Goal: Task Accomplishment & Management: Manage account settings

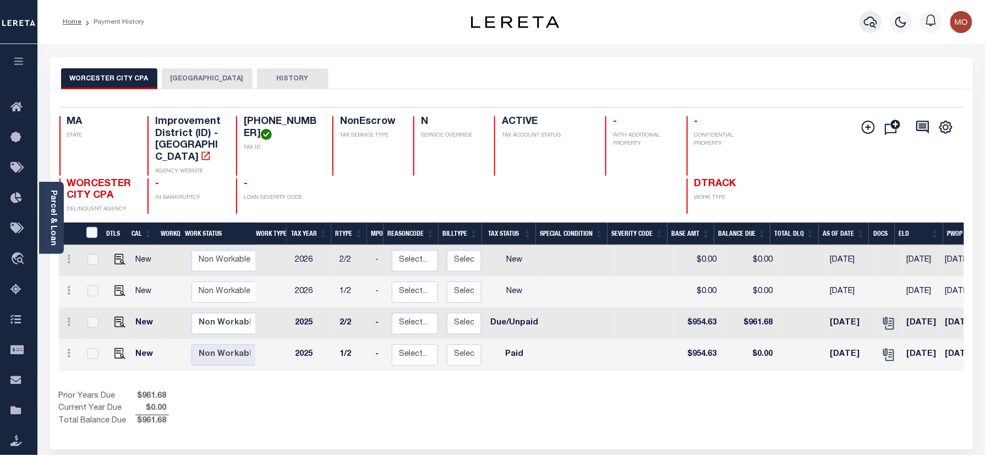
click at [870, 18] on icon "button" at bounding box center [870, 23] width 13 height 12
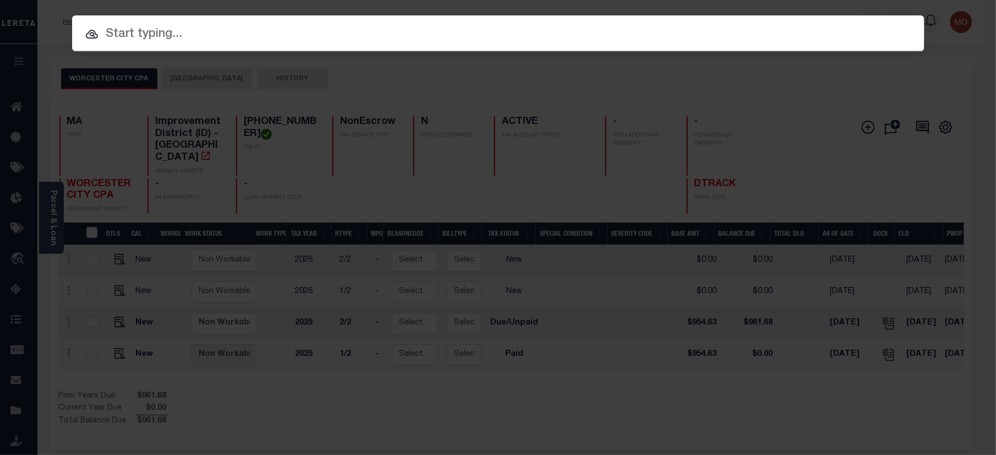
click at [159, 39] on input "text" at bounding box center [498, 34] width 853 height 19
paste input "18584"
type input "18584"
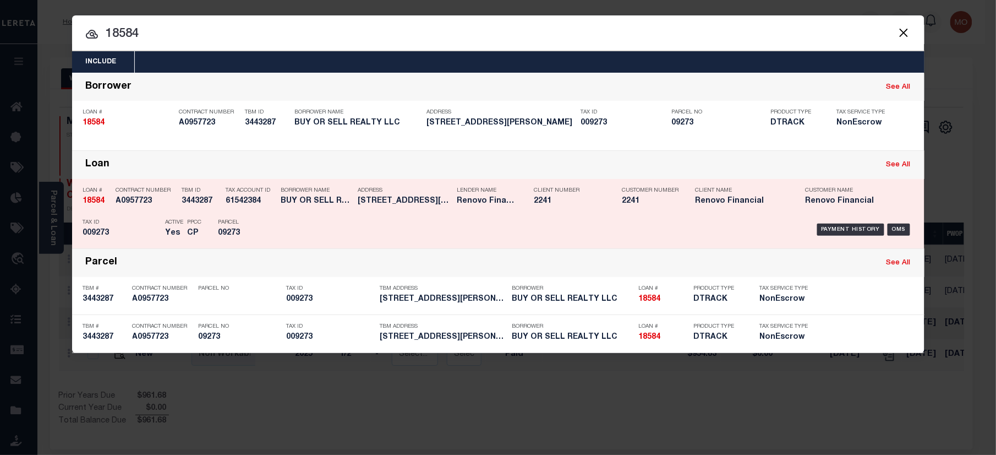
click at [207, 210] on div "TBM ID 3443287" at bounding box center [201, 198] width 39 height 32
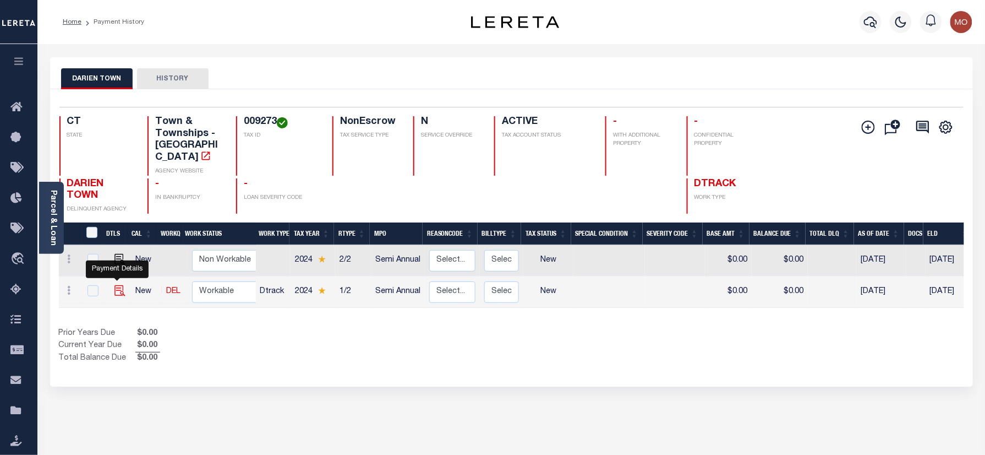
click at [116, 285] on img "" at bounding box center [120, 290] width 11 height 11
checkbox input "true"
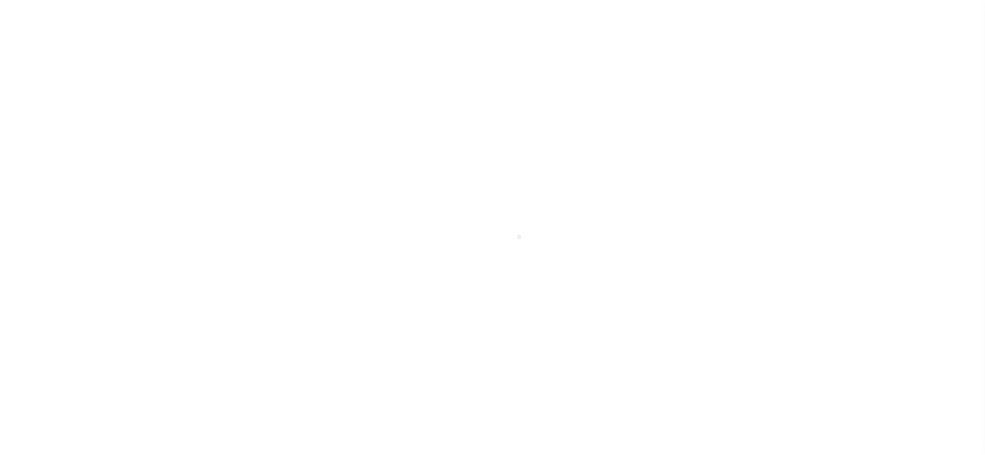
checkbox input "false"
type input "[DATE]"
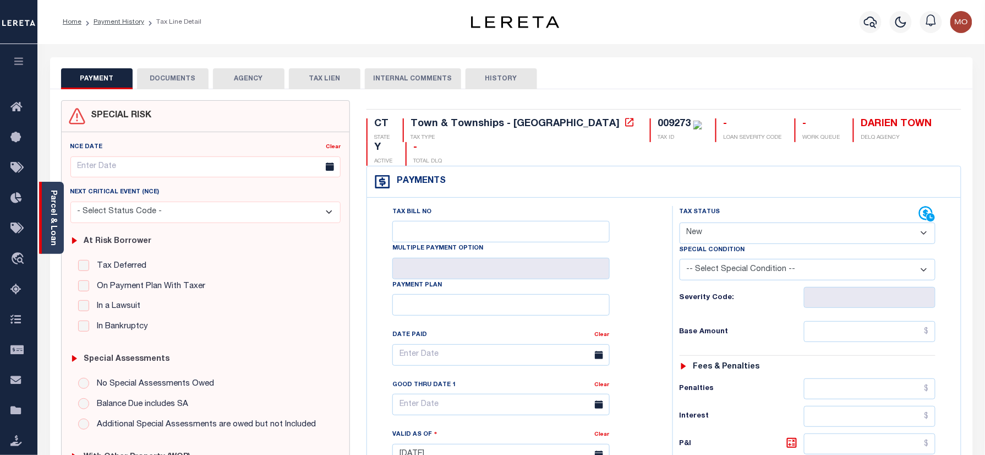
click at [53, 228] on link "Parcel & Loan" at bounding box center [53, 218] width 8 height 56
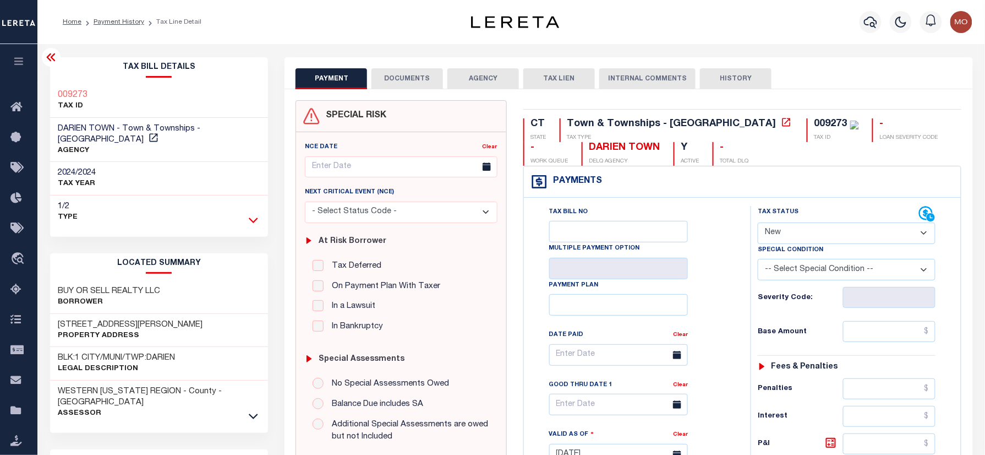
click at [251, 217] on icon at bounding box center [253, 220] width 9 height 6
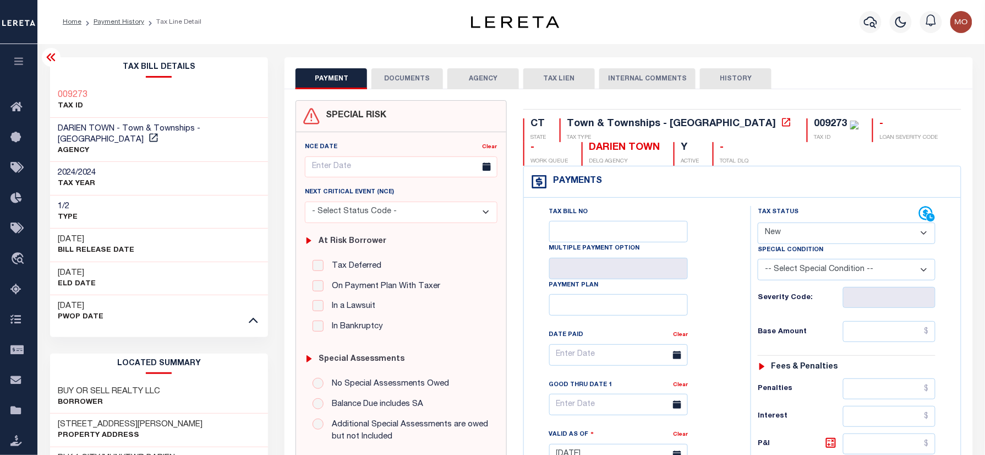
drag, startPoint x: 775, startPoint y: 228, endPoint x: 784, endPoint y: 248, distance: 21.7
click at [775, 228] on select "- Select Status Code - Open Due/Unpaid Paid Incomplete No Tax Due Internal Refu…" at bounding box center [847, 232] width 178 height 21
select select "PYD"
click at [758, 224] on select "- Select Status Code - Open Due/Unpaid Paid Incomplete No Tax Due Internal Refu…" at bounding box center [847, 232] width 178 height 21
type input "[DATE]"
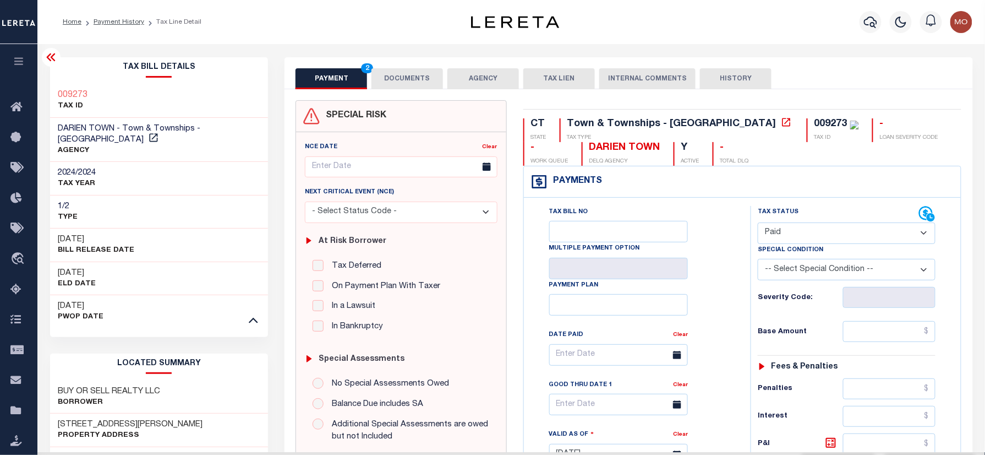
click at [710, 294] on div "Tax Bill No Multiple Payment Option Payment Plan Clear" at bounding box center [634, 360] width 199 height 309
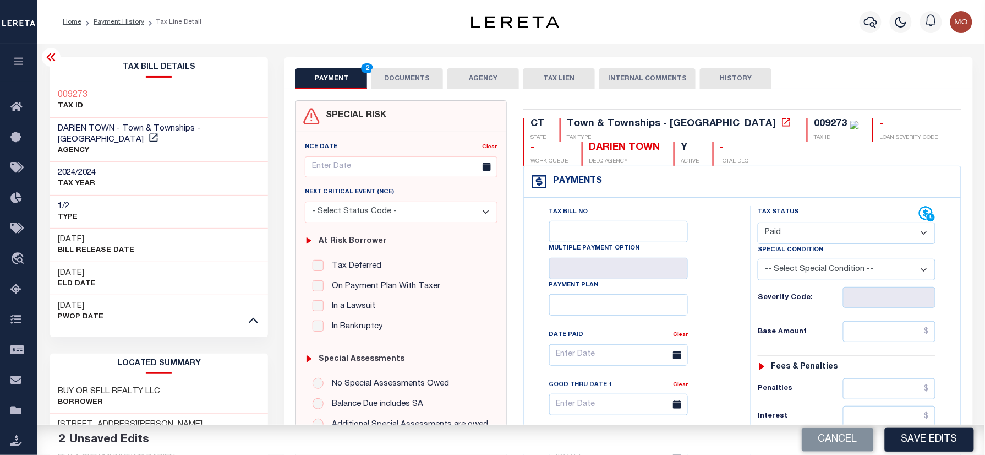
click at [785, 233] on select "- Select Status Code - Open Due/Unpaid Paid Incomplete No Tax Due Internal Refu…" at bounding box center [847, 232] width 178 height 21
select select "DUE"
click at [758, 224] on select "- Select Status Code - Open Due/Unpaid Paid Incomplete No Tax Due Internal Refu…" at bounding box center [847, 232] width 178 height 21
click at [718, 297] on div "Tax Bill No Multiple Payment Option Payment Plan Clear" at bounding box center [634, 360] width 199 height 309
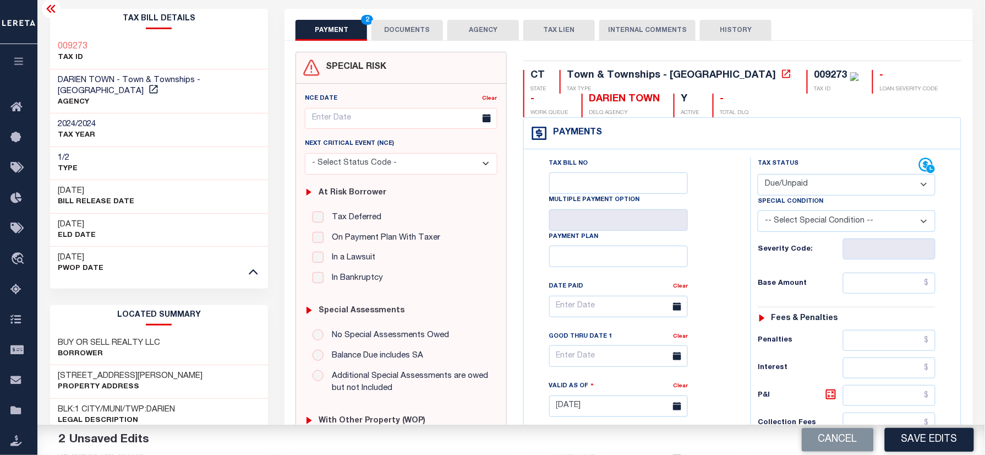
scroll to position [73, 0]
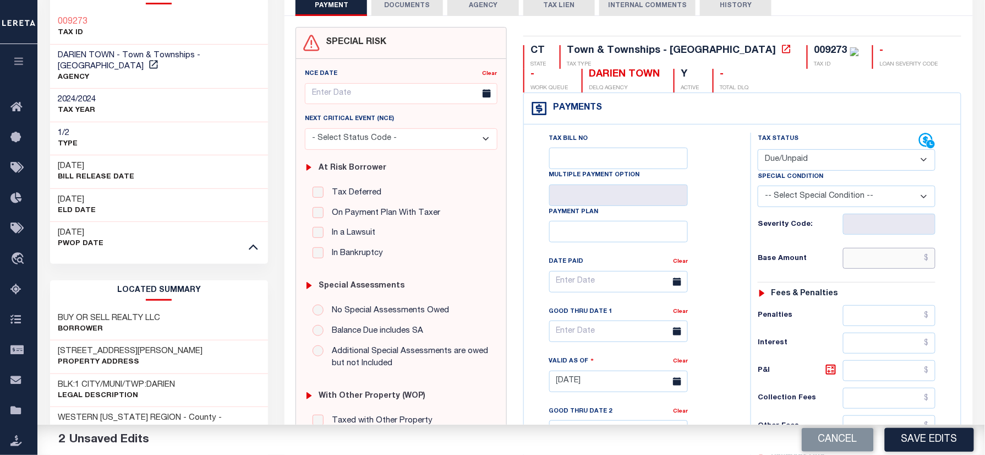
click at [862, 257] on input "text" at bounding box center [889, 258] width 92 height 21
click at [878, 274] on div "Tax Status Status - Select Status Code -" at bounding box center [850, 376] width 199 height 486
click at [878, 265] on input "text" at bounding box center [889, 258] width 92 height 21
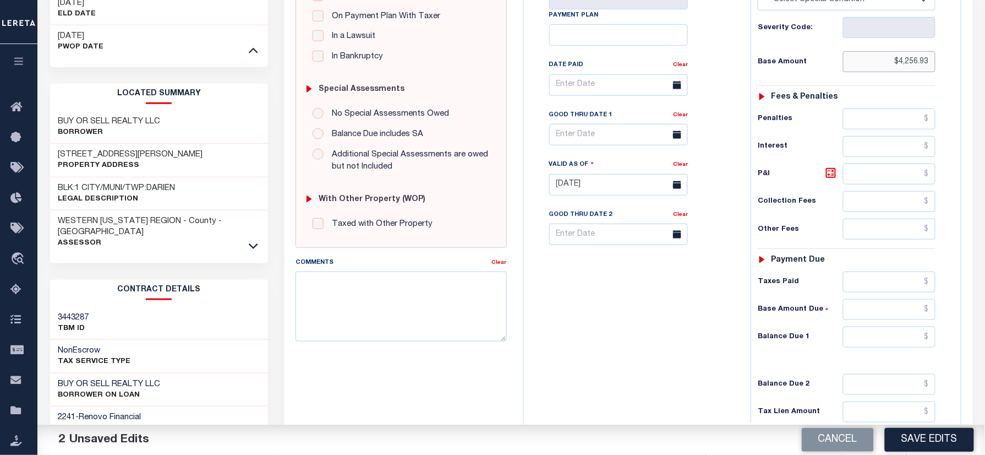
scroll to position [293, 0]
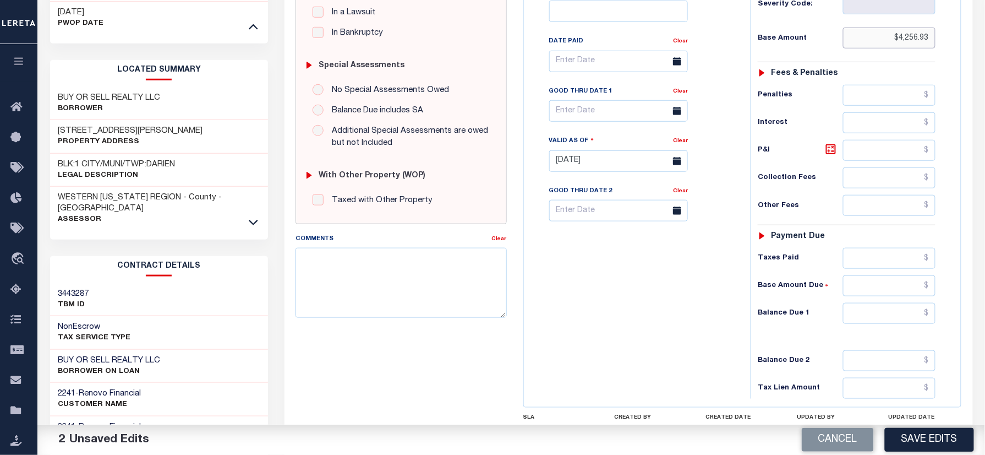
type input "$4,256.93"
click at [882, 318] on input "text" at bounding box center [889, 313] width 92 height 21
click at [876, 319] on input "text" at bounding box center [889, 313] width 92 height 21
type input "$4,384.64"
click at [835, 155] on icon at bounding box center [831, 149] width 13 height 13
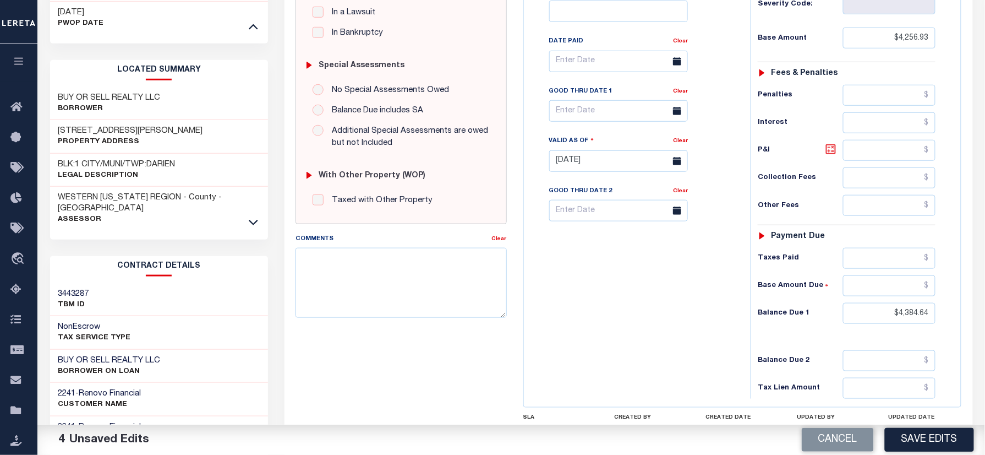
type input "$127.71"
click at [591, 119] on input "text" at bounding box center [618, 110] width 139 height 21
click at [555, 282] on span "31" at bounding box center [561, 285] width 21 height 21
type input "08/31/2025"
click at [584, 328] on div "Tax Bill No Multiple Payment Option Payment Plan Clear" at bounding box center [635, 155] width 216 height 486
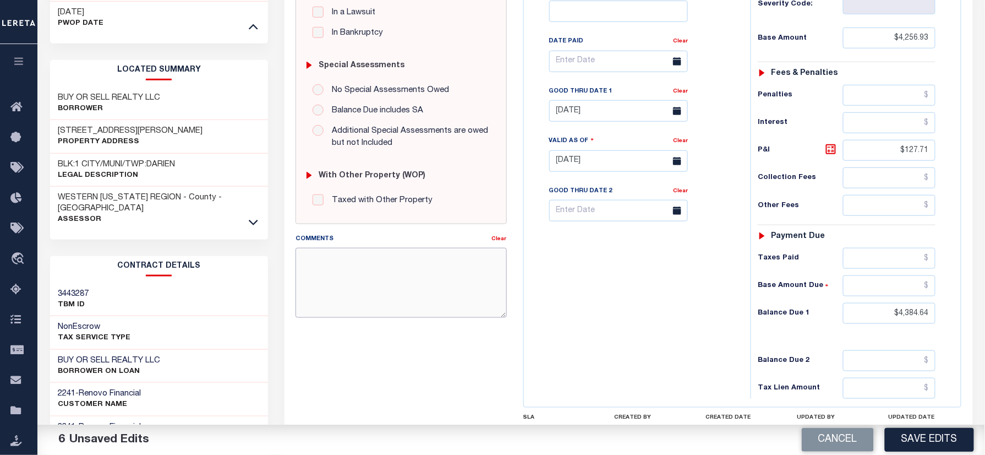
click at [448, 317] on textarea "Comments" at bounding box center [401, 282] width 211 height 69
type textarea "Information taken verbally"
click at [931, 439] on button "Save Edits" at bounding box center [929, 440] width 89 height 24
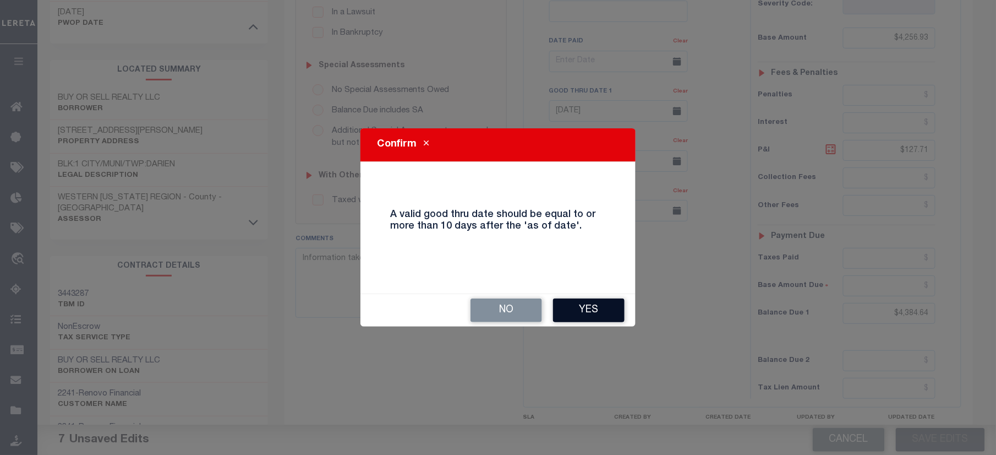
click at [597, 313] on button "Yes" at bounding box center [589, 310] width 72 height 24
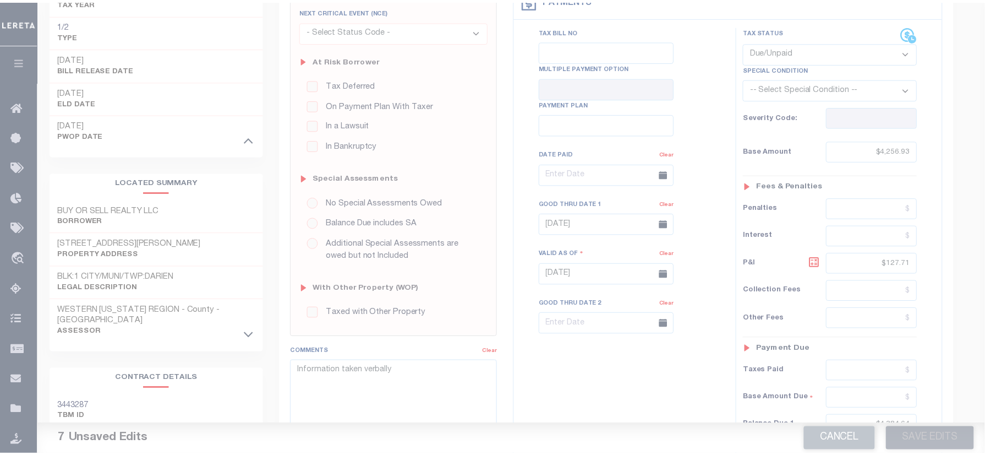
scroll to position [73, 0]
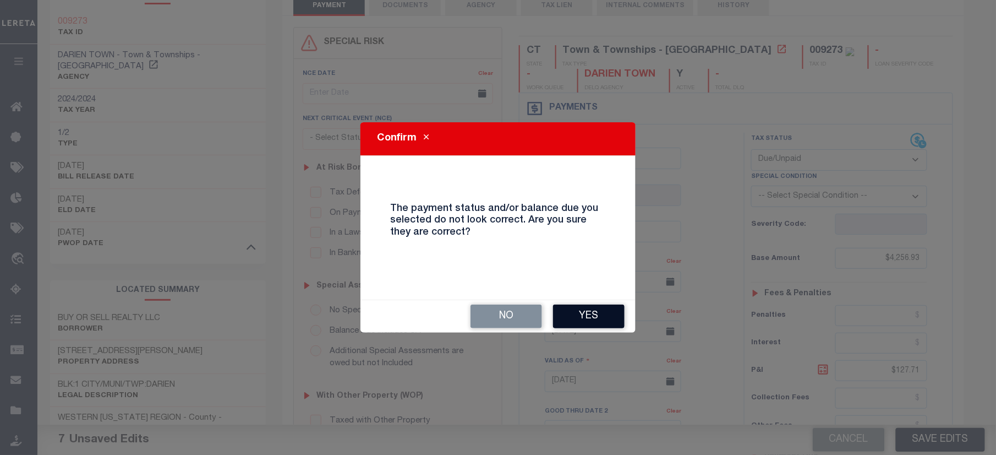
click at [592, 316] on button "Yes" at bounding box center [589, 316] width 72 height 24
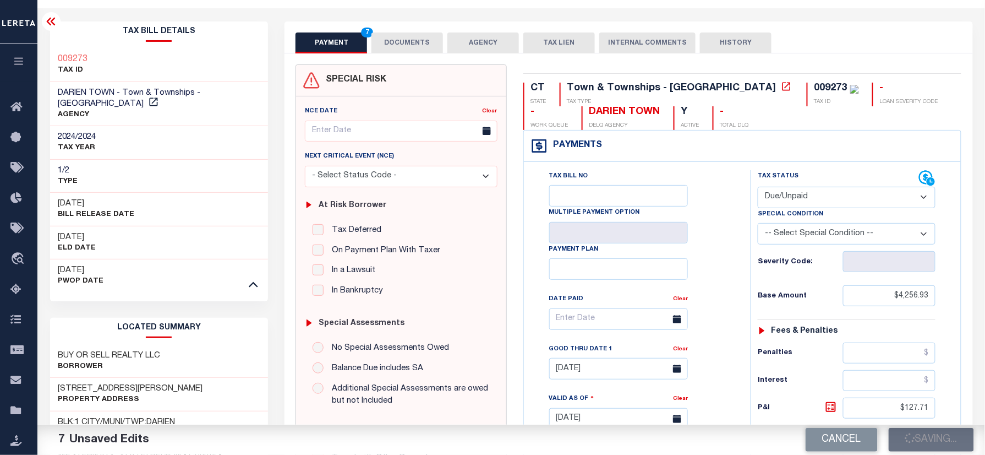
scroll to position [0, 0]
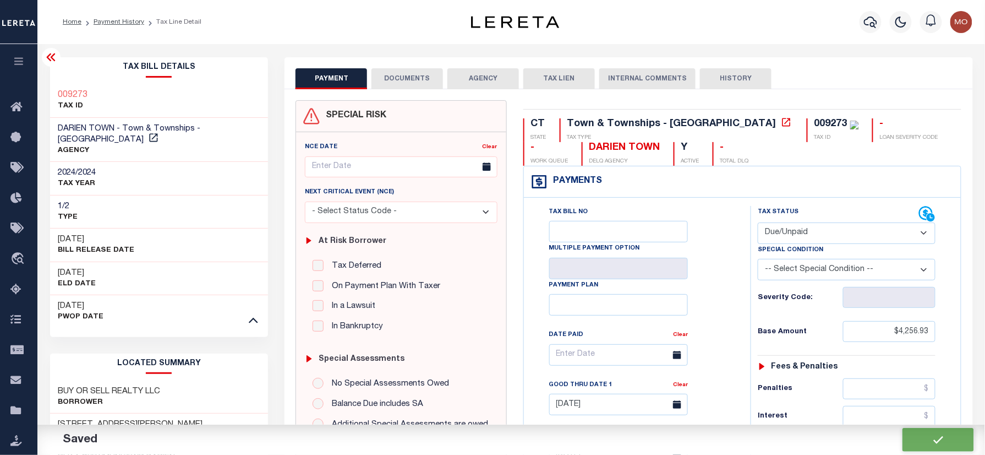
checkbox input "false"
type input "$4,256.93"
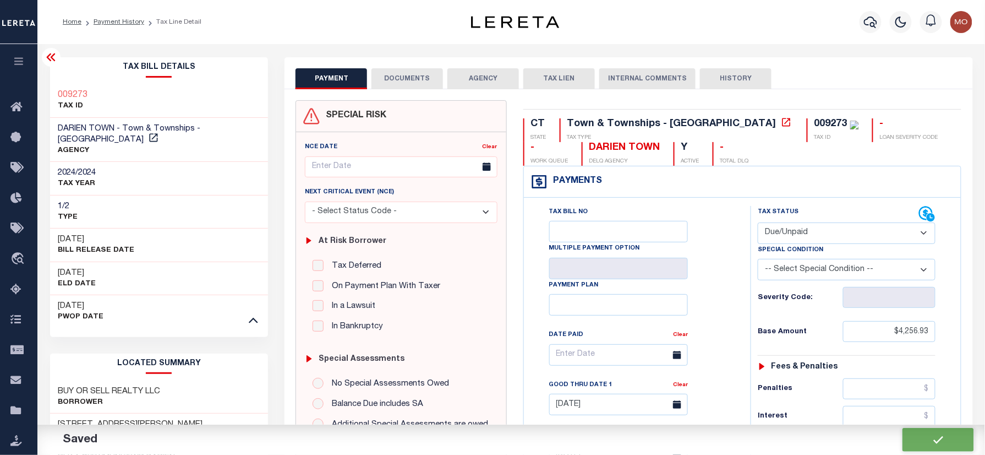
type input "$127.71"
type input "$4,384.64"
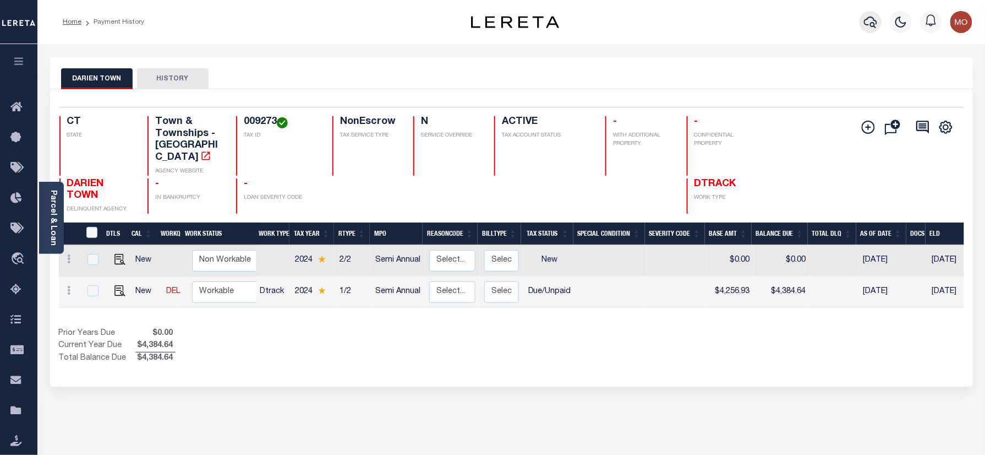
click at [868, 22] on icon "button" at bounding box center [870, 21] width 13 height 13
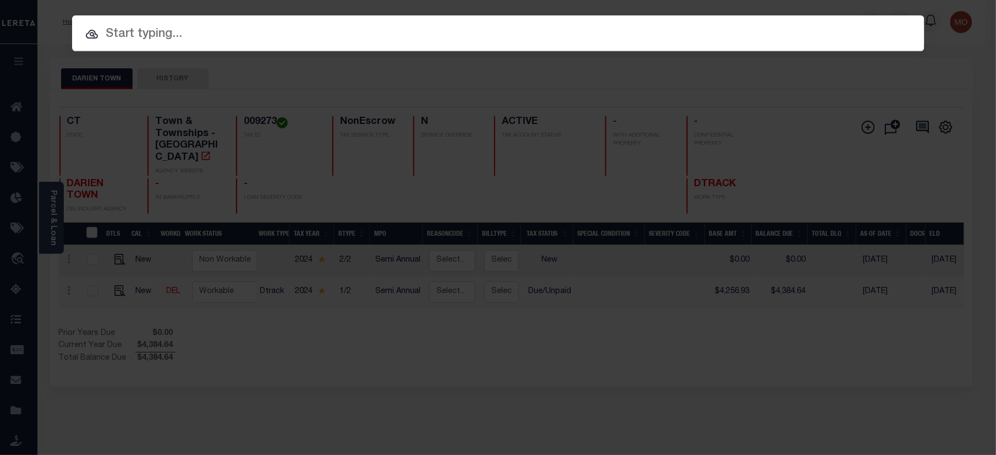
click at [163, 34] on input "text" at bounding box center [498, 34] width 853 height 19
paste input "18545"
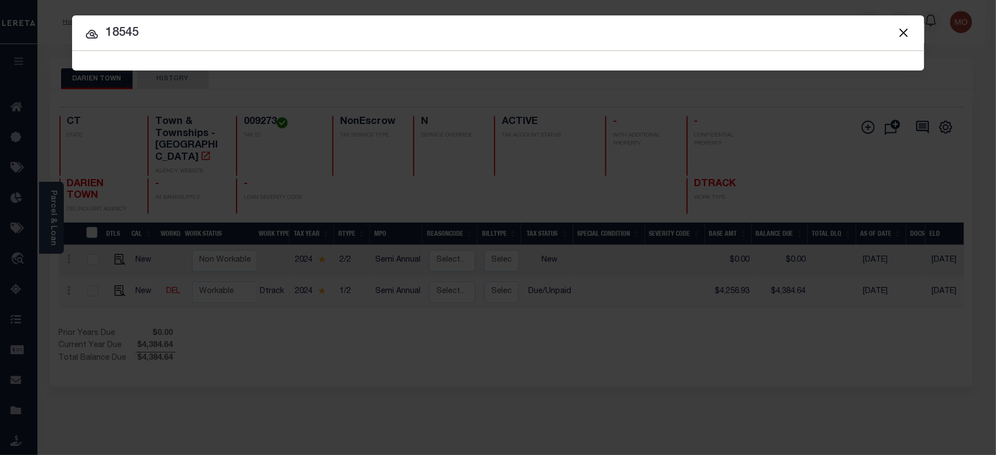
type input "18545"
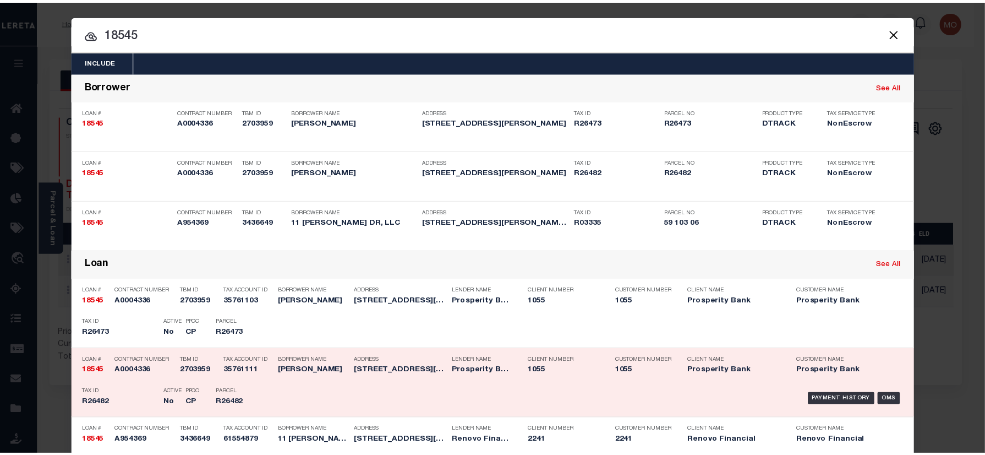
scroll to position [73, 0]
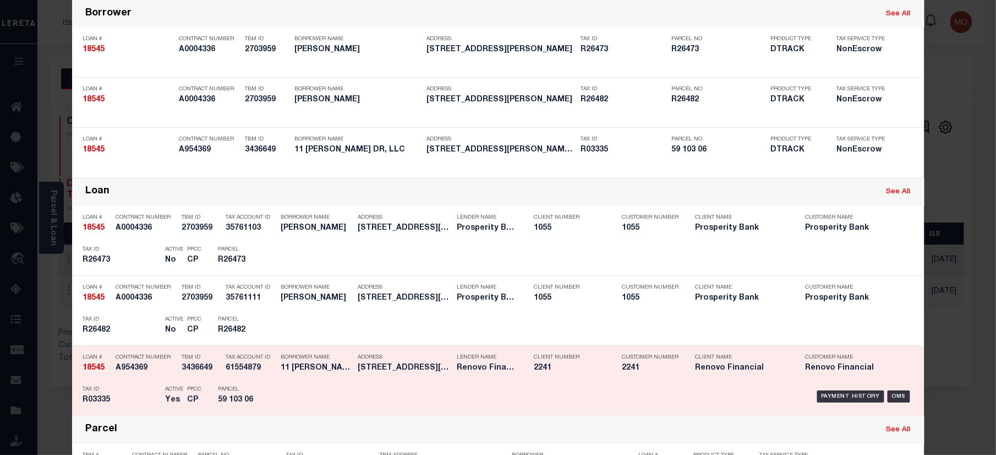
click at [146, 388] on p "Tax ID" at bounding box center [121, 389] width 77 height 7
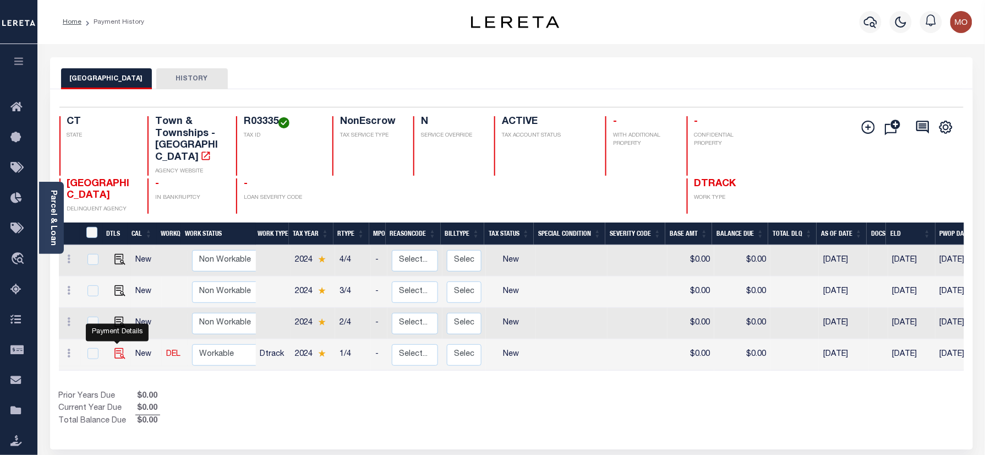
click at [117, 348] on img "" at bounding box center [120, 353] width 11 height 11
checkbox input "true"
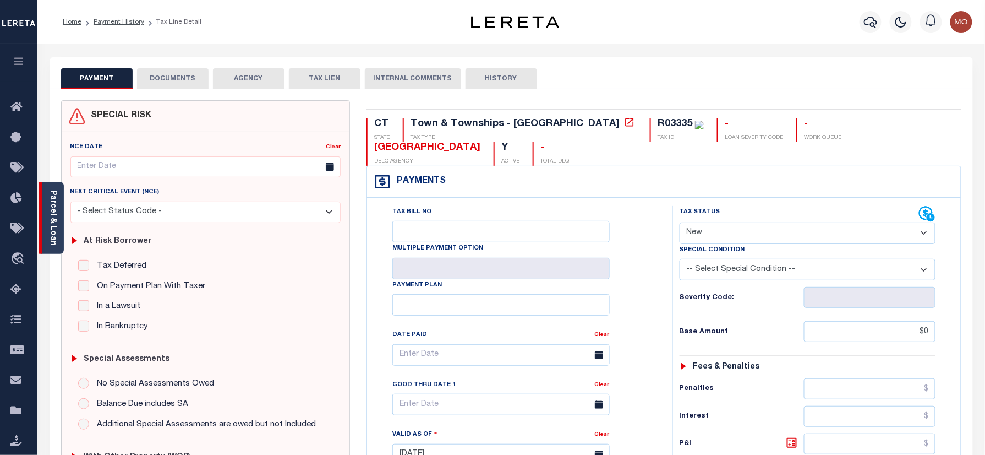
click at [51, 199] on link "Parcel & Loan" at bounding box center [53, 218] width 8 height 56
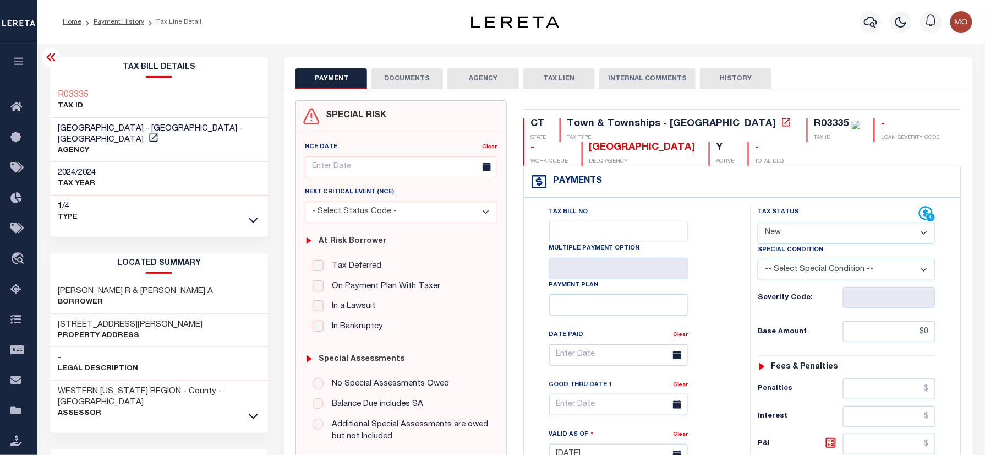
click at [280, 287] on div "PAYMENT DOCUMENTS AGENCY DELINQUENT PAYEE" at bounding box center [628, 444] width 705 height 775
click at [692, 238] on div "Tax Bill No Multiple Payment Option Payment Plan Clear" at bounding box center [634, 360] width 199 height 309
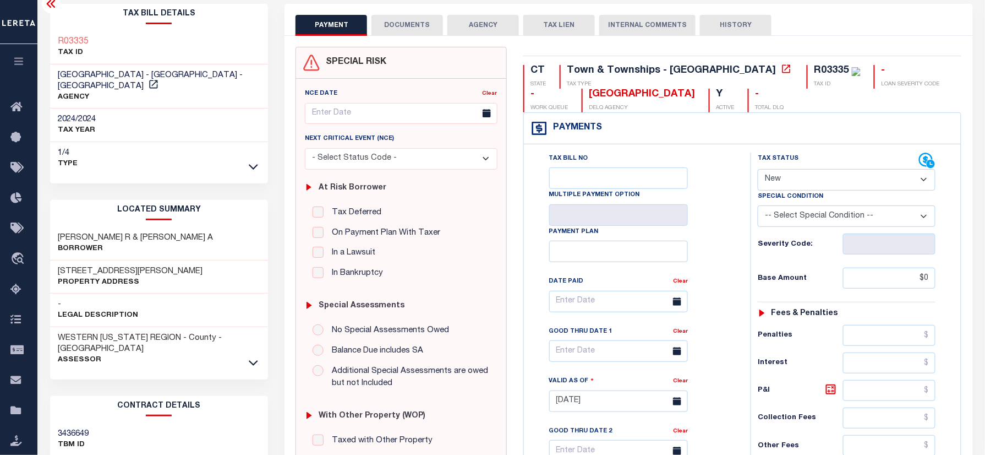
scroll to position [19, 0]
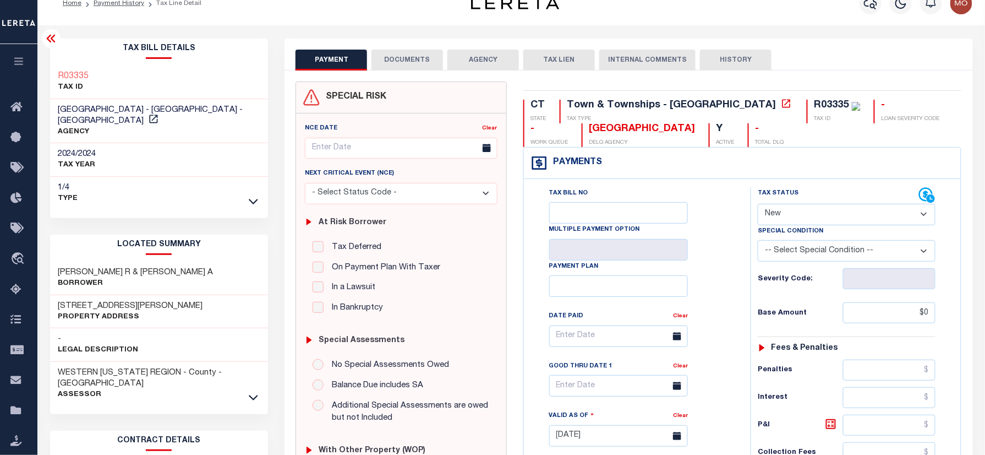
click at [795, 208] on select "- Select Status Code - Open Due/Unpaid Paid Incomplete No Tax Due Internal Refu…" at bounding box center [847, 214] width 178 height 21
select select "PYD"
click at [758, 205] on select "- Select Status Code - Open Due/Unpaid Paid Incomplete No Tax Due Internal Refu…" at bounding box center [847, 214] width 178 height 21
type input "[DATE]"
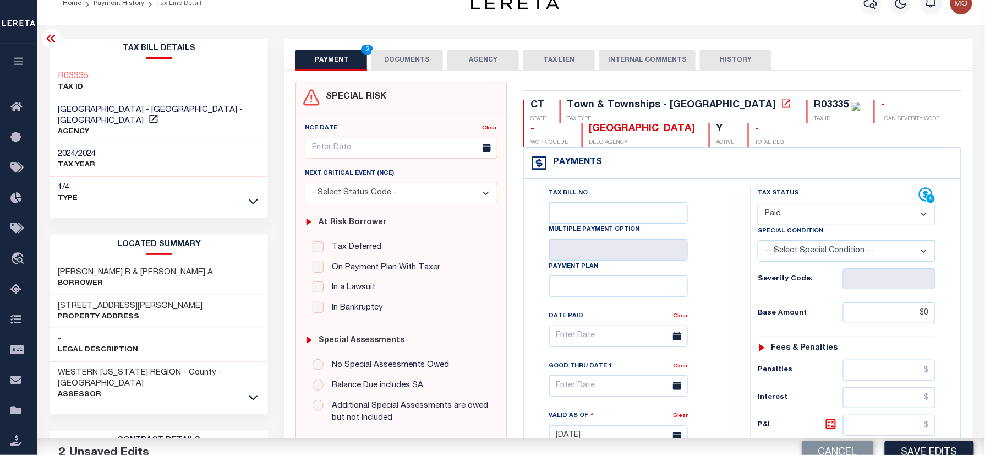
click at [707, 276] on div "Tax Bill No Multiple Payment Option Payment Plan Clear" at bounding box center [634, 341] width 199 height 309
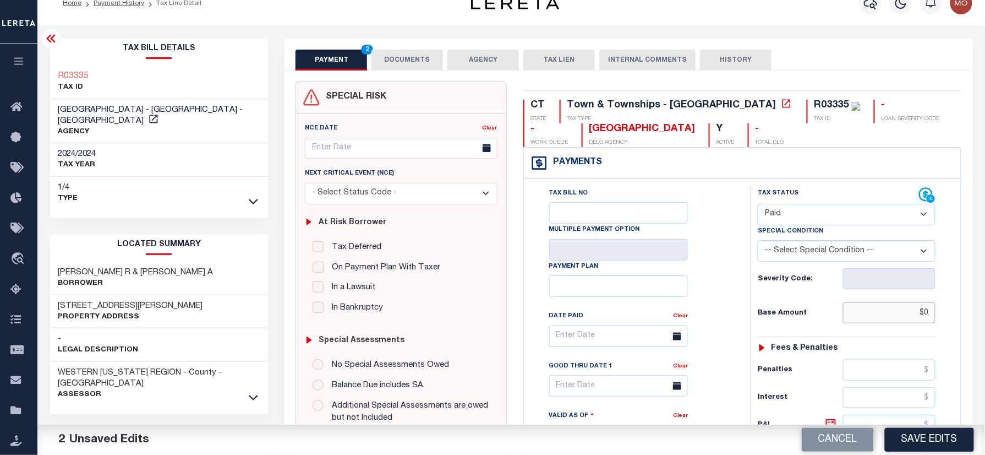
drag, startPoint x: 894, startPoint y: 317, endPoint x: 969, endPoint y: 322, distance: 75.6
click at [983, 320] on div "Parcel & Loan Tax Bill Details R03335 -" at bounding box center [511, 419] width 948 height 788
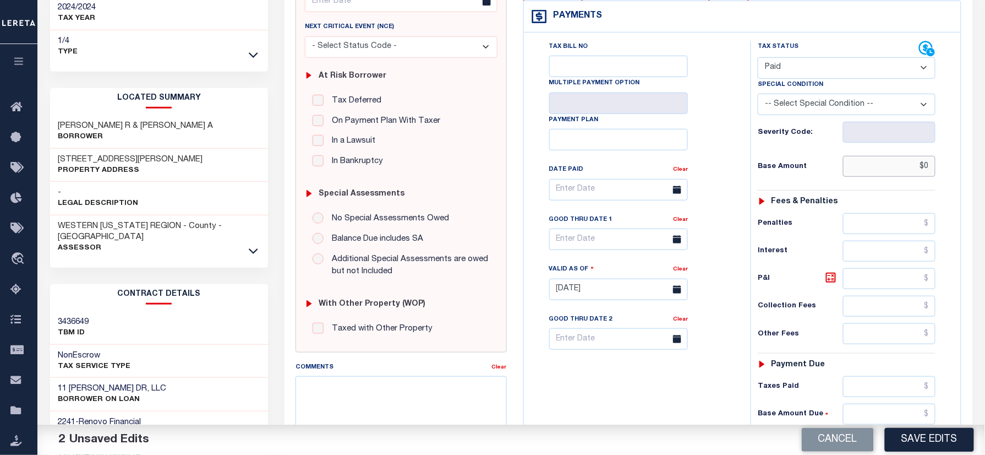
scroll to position [166, 0]
type input "$1,837.55"
click at [712, 314] on div "Tax Bill No Multiple Payment Option Payment Plan Clear" at bounding box center [634, 194] width 199 height 309
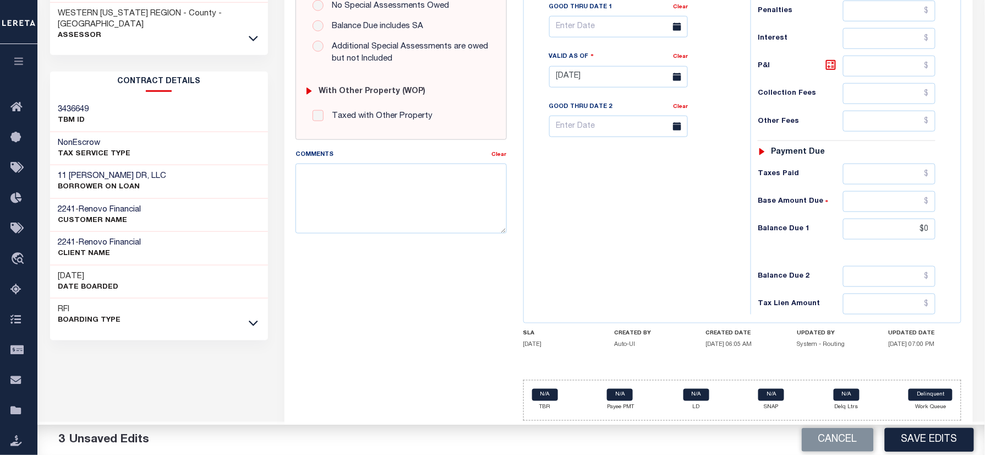
scroll to position [386, 0]
drag, startPoint x: 886, startPoint y: 227, endPoint x: 996, endPoint y: 228, distance: 109.6
click at [968, 232] on div "CT STATE Town & Townships - CT TAX TYPE R03335 TAX ID - LOAN SEVERITY CODE - WO…" at bounding box center [742, 76] width 455 height 707
type input "$194.72"
click at [667, 260] on div "Tax Bill No Multiple Payment Option Payment Plan Clear" at bounding box center [635, 71] width 216 height 486
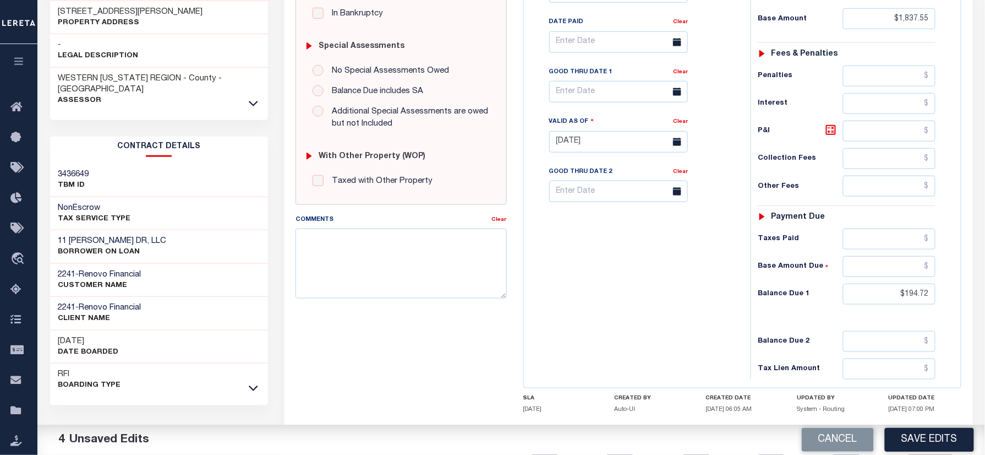
scroll to position [166, 0]
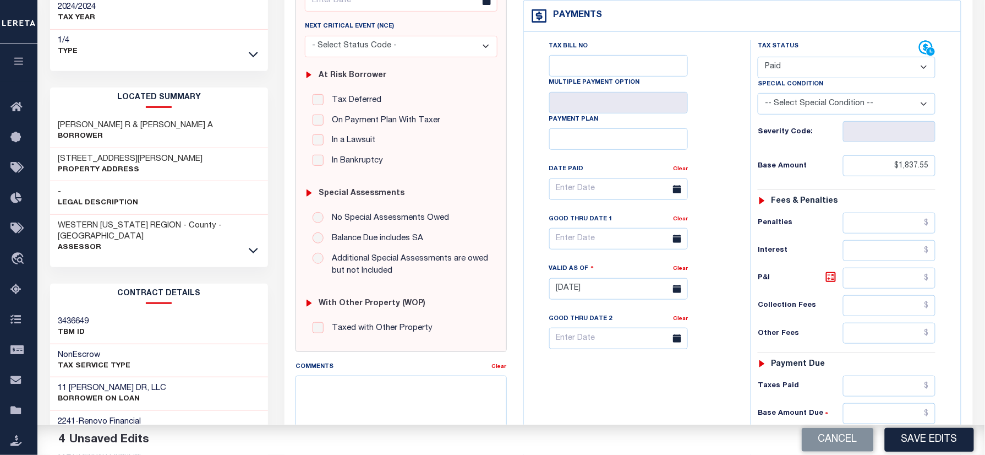
click at [789, 102] on select "-- Select Special Condition -- 3RD PARTY TAX LIEN AGENCY TAX LIEN (A.K.A Inside…" at bounding box center [847, 103] width 178 height 21
click at [837, 110] on select "-- Select Special Condition -- 3RD PARTY TAX LIEN AGENCY TAX LIEN (A.K.A Inside…" at bounding box center [847, 103] width 178 height 21
select select "15"
click at [735, 108] on div "Tax Bill No Multiple Payment Option Payment Plan Clear" at bounding box center [635, 283] width 216 height 486
click at [870, 285] on input "text" at bounding box center [889, 278] width 92 height 21
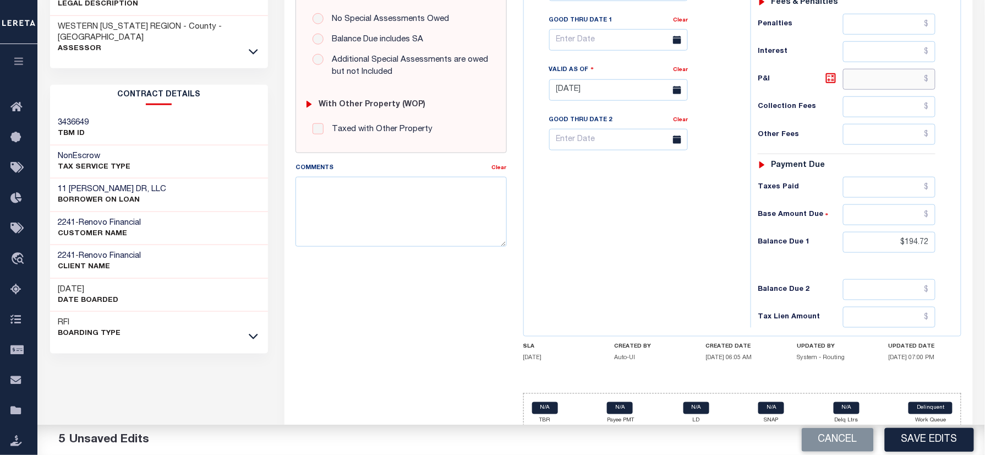
scroll to position [386, 0]
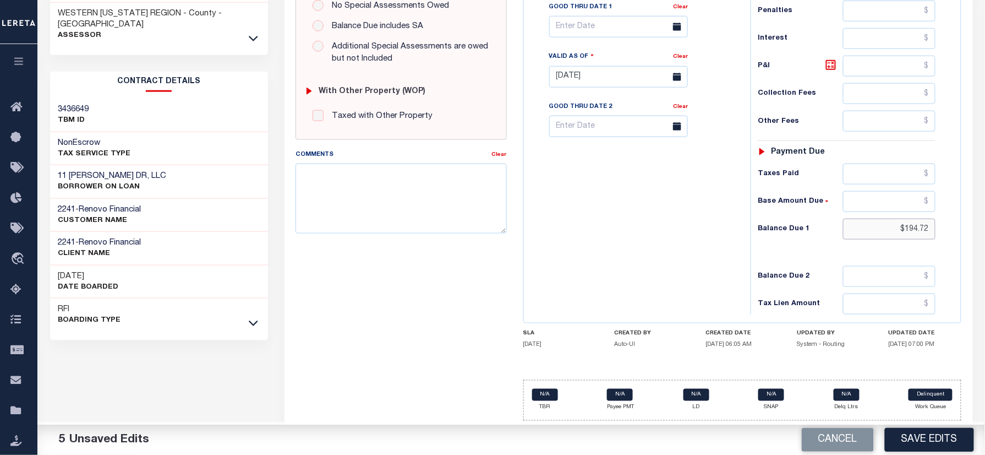
drag, startPoint x: 892, startPoint y: 227, endPoint x: 970, endPoint y: 236, distance: 78.1
click at [970, 236] on div "CT STATE Town & Townships - CT TAX TYPE R03335 TAX ID - LOAN SEVERITY CODE - WO…" at bounding box center [742, 76] width 455 height 707
click at [881, 58] on input "text" at bounding box center [889, 66] width 92 height 21
paste input "$194.72"
type input "$194.72"
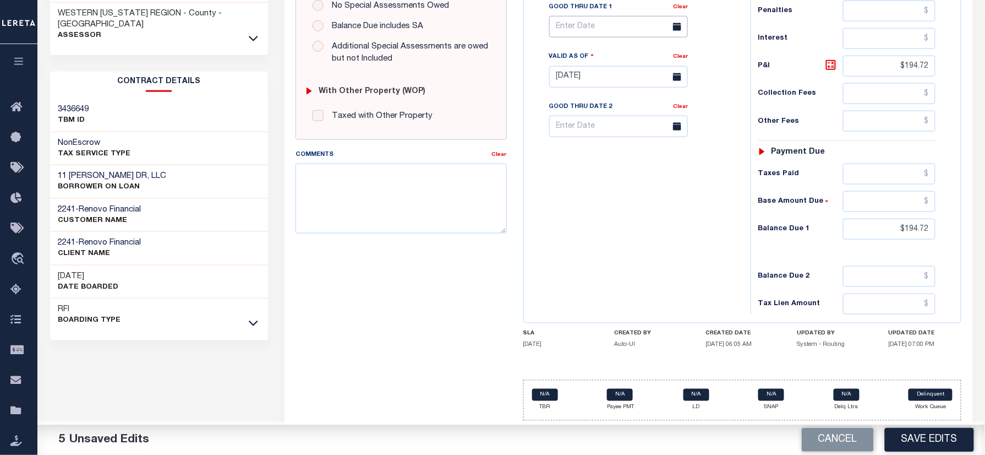
click at [579, 17] on input "text" at bounding box center [618, 26] width 139 height 21
click at [564, 190] on span "31" at bounding box center [561, 200] width 21 height 21
type input "[DATE]"
drag, startPoint x: 588, startPoint y: 276, endPoint x: 505, endPoint y: 242, distance: 89.4
click at [590, 277] on div "Tax Bill No Multiple Payment Option Payment Plan Clear" at bounding box center [635, 71] width 216 height 486
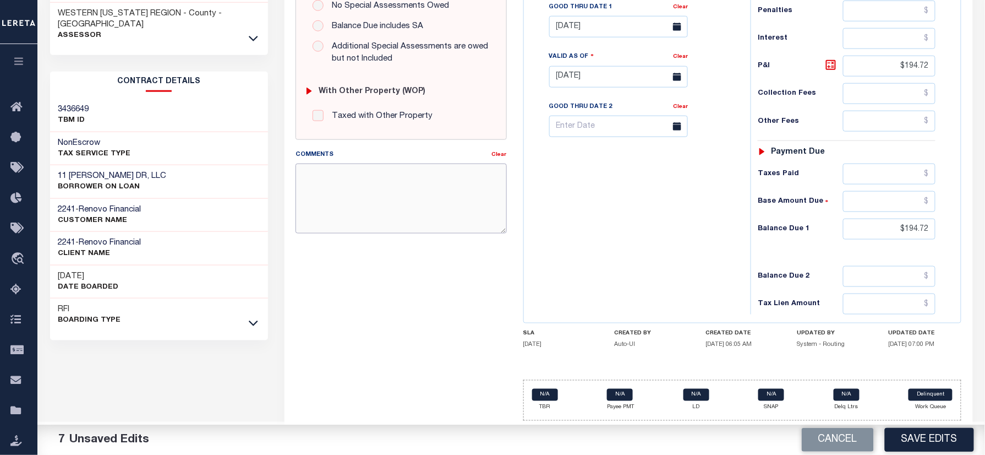
click at [416, 205] on textarea "Comments" at bounding box center [401, 198] width 211 height 69
type textarea "i"
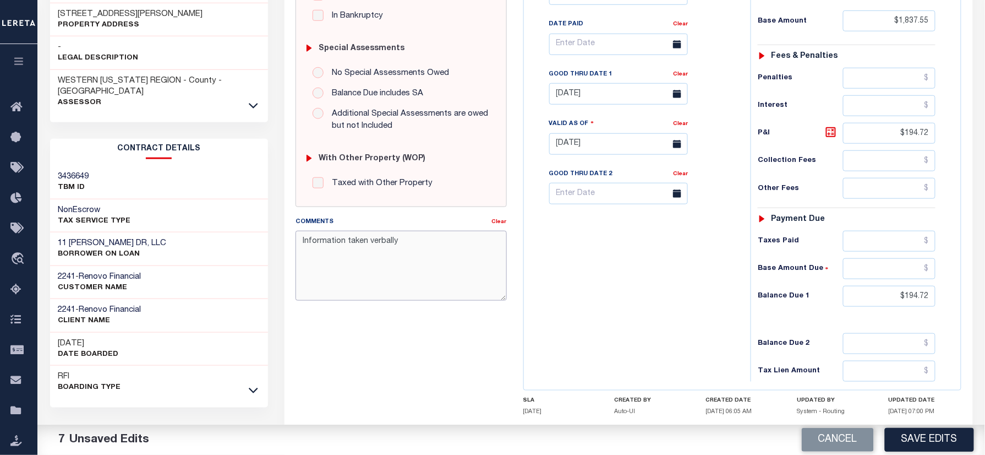
scroll to position [239, 0]
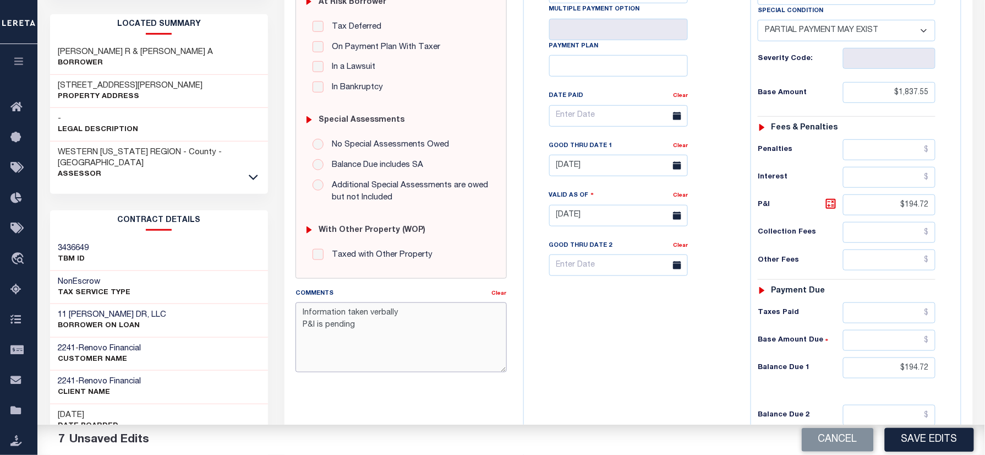
click at [302, 325] on textarea "Information taken verbally P&I is pending" at bounding box center [401, 336] width 211 height 69
type textarea "Information taken verbally only P&I is pending"
click at [673, 369] on div "Tax Bill No Multiple Payment Option Payment Plan Clear" at bounding box center [635, 210] width 216 height 486
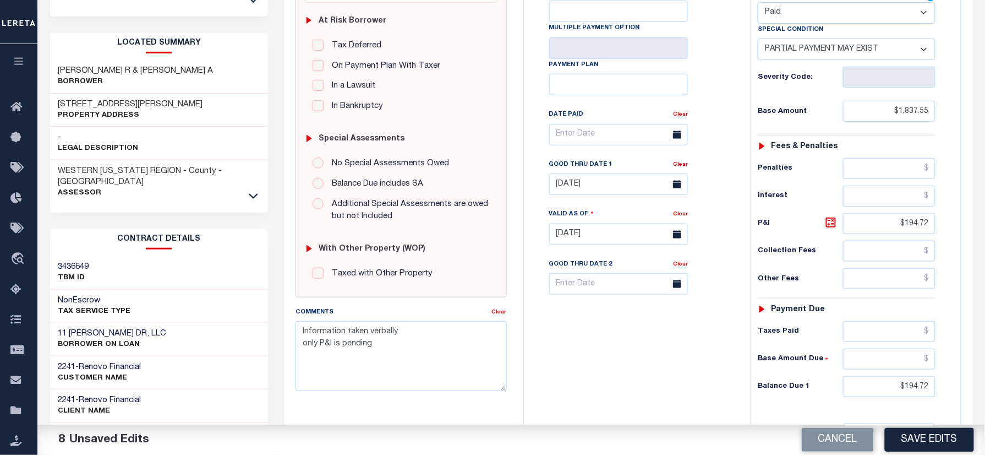
scroll to position [146, 0]
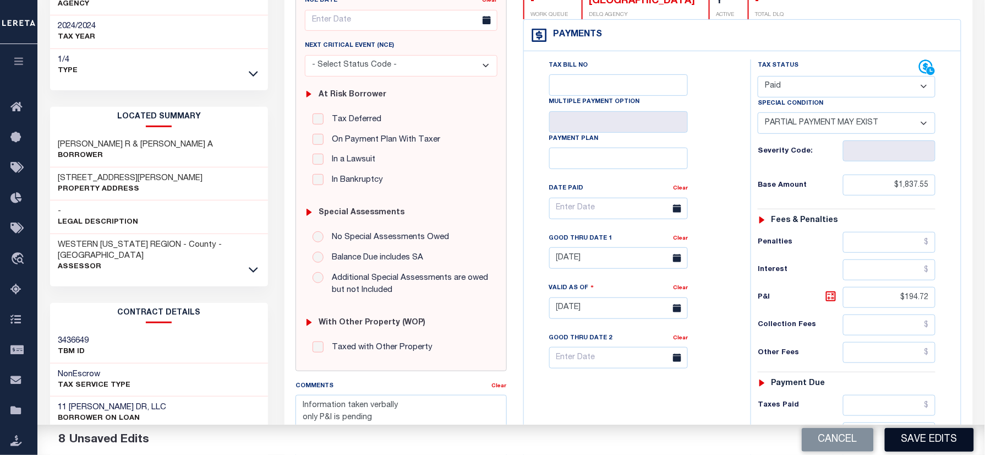
click at [911, 437] on button "Save Edits" at bounding box center [929, 440] width 89 height 24
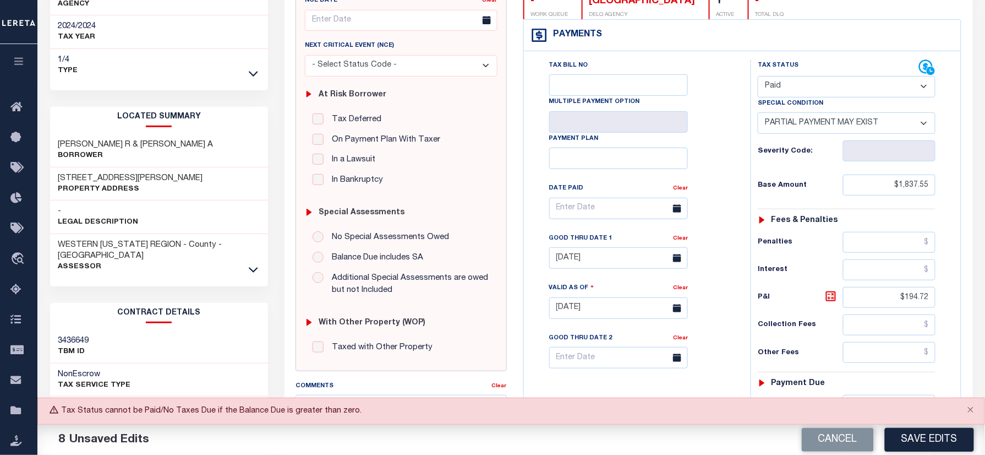
click at [784, 86] on select "- Select Status Code - Open Due/Unpaid Paid Incomplete No Tax Due Internal Refu…" at bounding box center [847, 86] width 178 height 21
select select "DUE"
click at [758, 77] on select "- Select Status Code - Open Due/Unpaid Paid Incomplete No Tax Due Internal Refu…" at bounding box center [847, 86] width 178 height 21
click at [782, 119] on select "-- Select Special Condition -- 3RD PARTY TAX LIEN AGENCY TAX LIEN (A.K.A Inside…" at bounding box center [847, 122] width 178 height 21
select select "15"
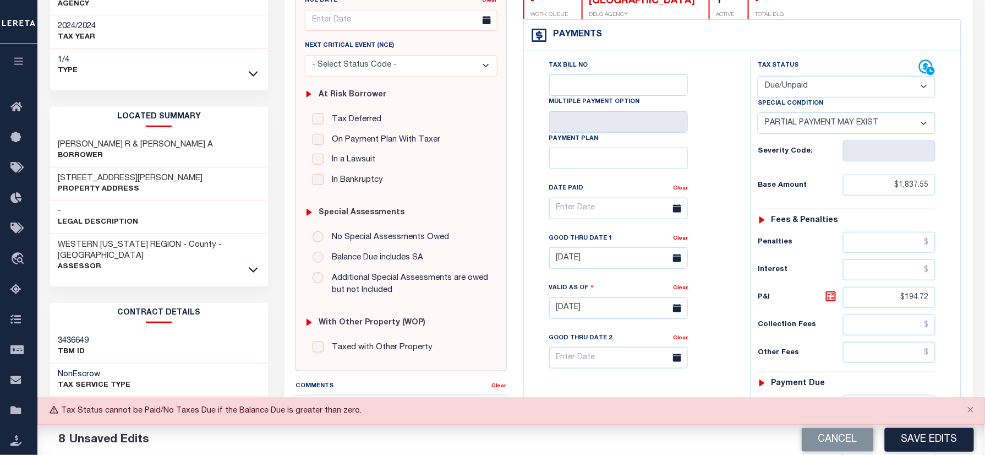
click at [758, 115] on select "-- Select Special Condition -- 3RD PARTY TAX LIEN AGENCY TAX LIEN (A.K.A Inside…" at bounding box center [847, 122] width 178 height 21
click at [948, 445] on button "Save Edits" at bounding box center [929, 440] width 89 height 24
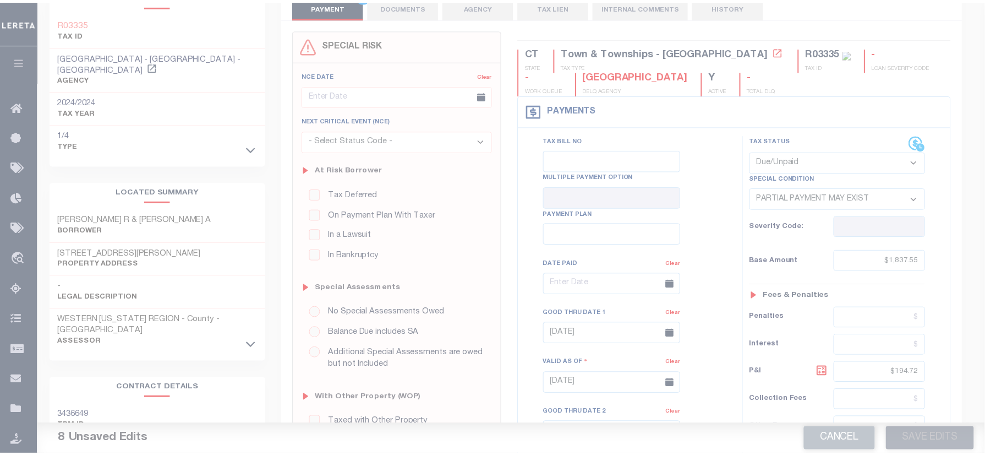
scroll to position [0, 0]
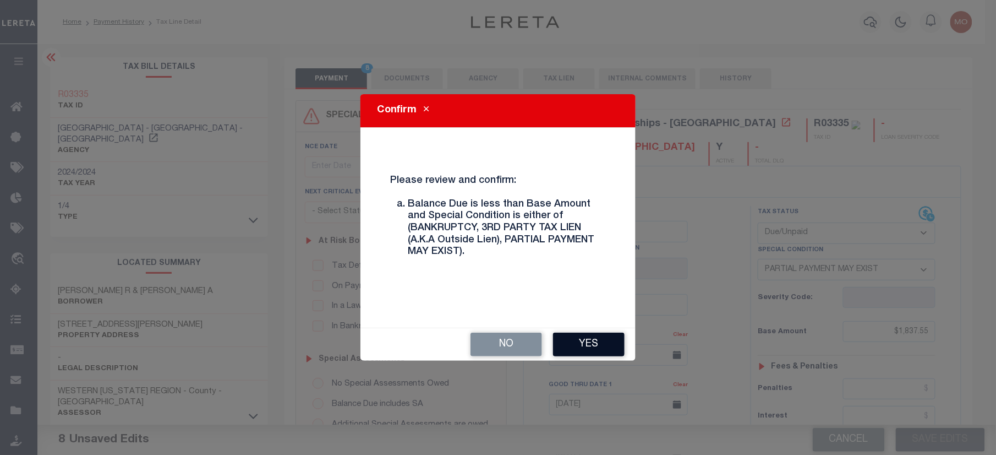
click at [603, 337] on button "Yes" at bounding box center [589, 345] width 72 height 24
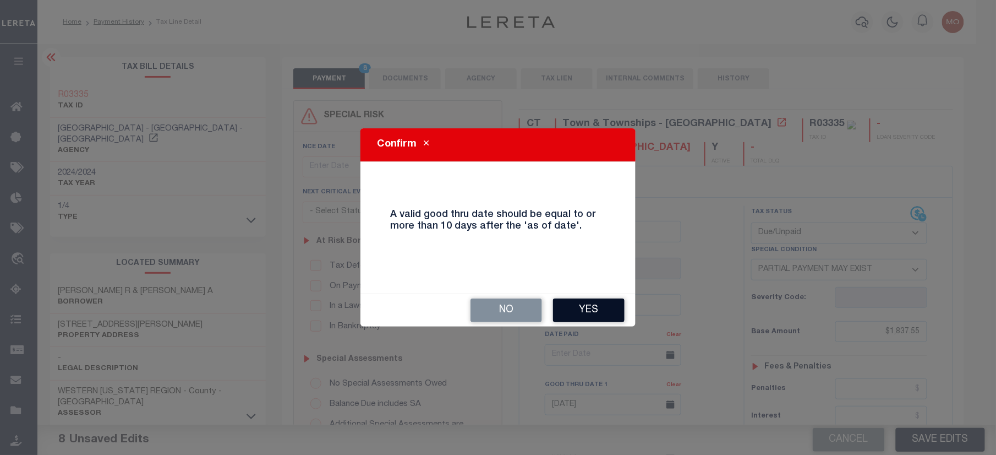
click at [585, 302] on button "Yes" at bounding box center [589, 310] width 72 height 24
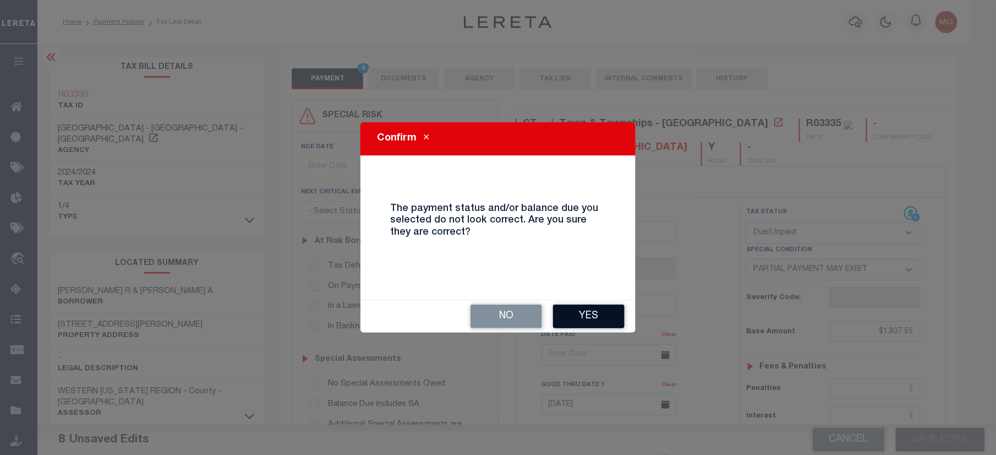
click at [580, 316] on button "Yes" at bounding box center [589, 316] width 72 height 24
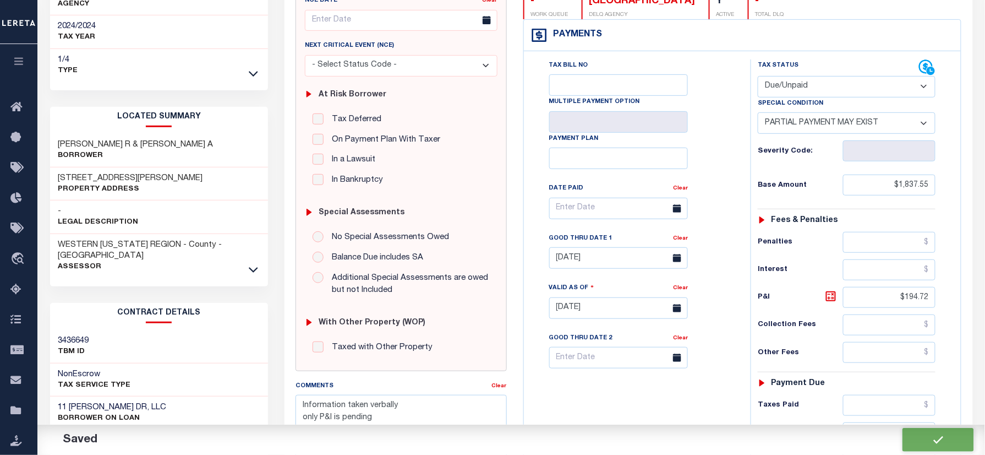
checkbox input "false"
type textarea "Information taken verbally only P&I is pending"
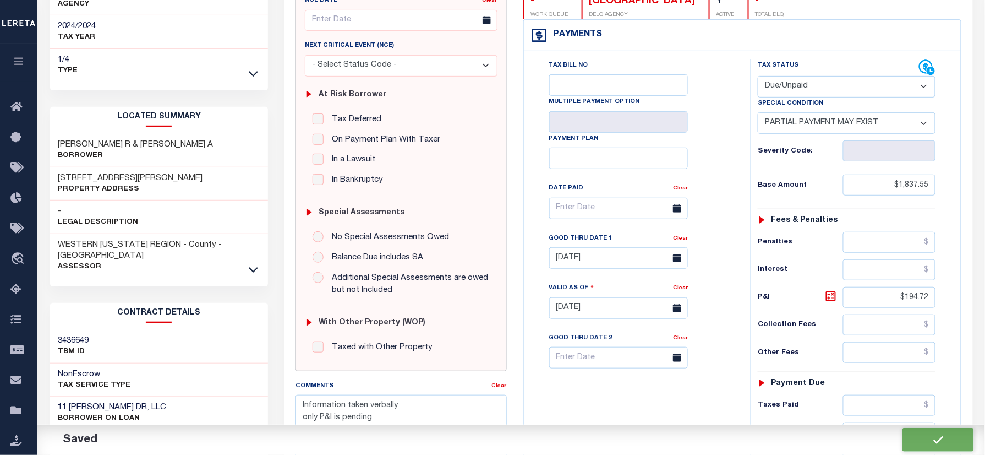
type input "$1,837.55"
type input "$194.72"
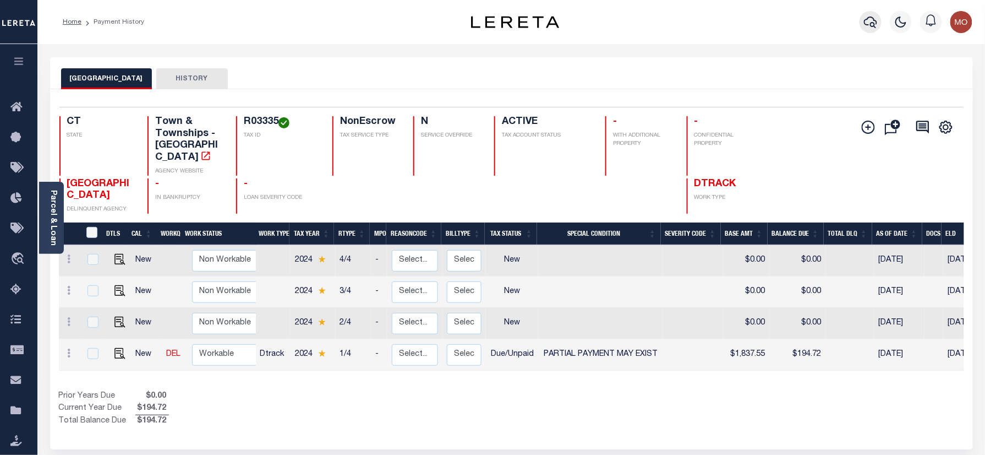
click at [872, 22] on icon "button" at bounding box center [870, 21] width 13 height 13
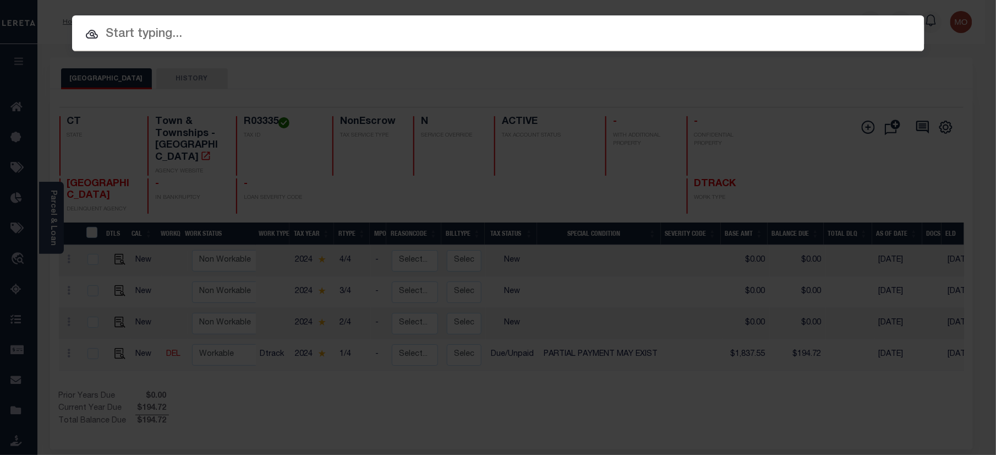
click at [148, 31] on input "text" at bounding box center [498, 34] width 853 height 19
paste input "10807"
type input "10807"
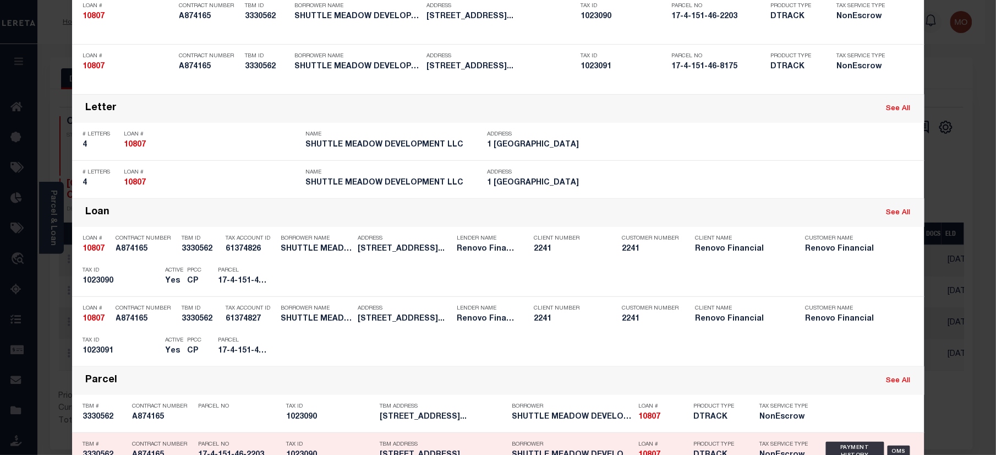
scroll to position [214, 0]
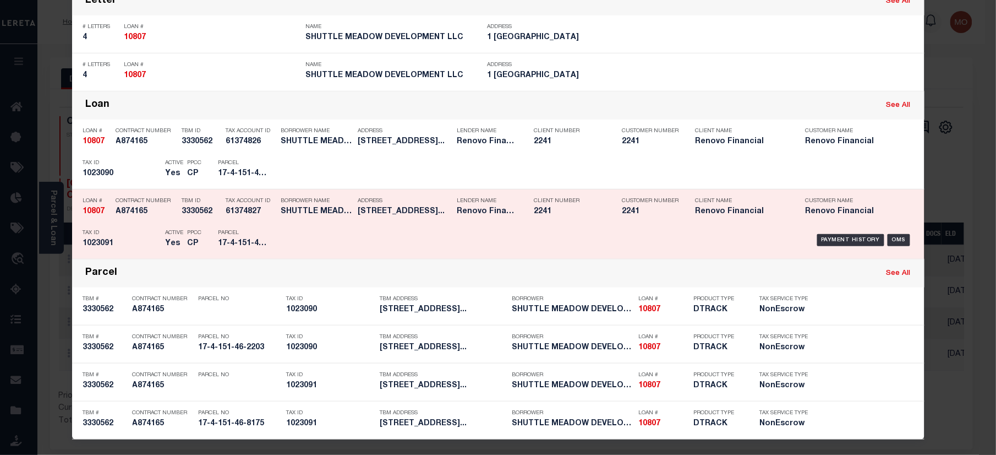
click at [139, 244] on h5 "1023091" at bounding box center [121, 243] width 77 height 9
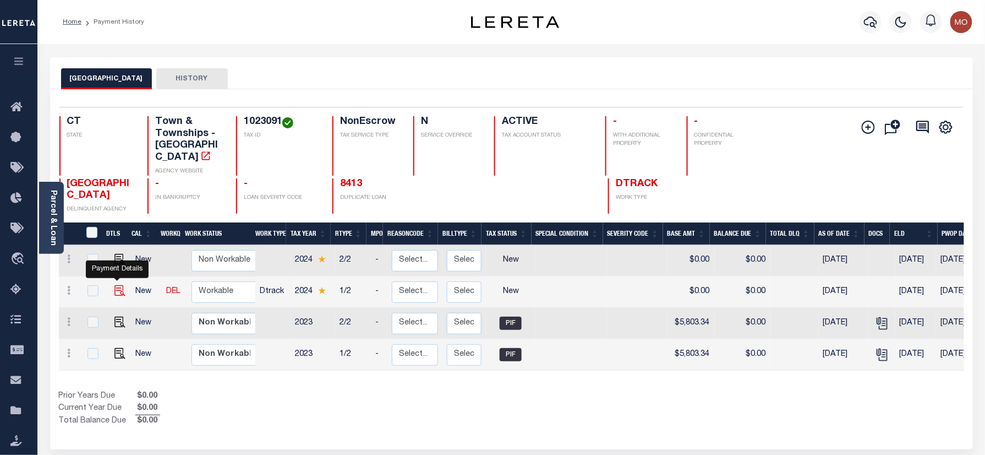
click at [117, 285] on img "" at bounding box center [120, 290] width 11 height 11
checkbox input "true"
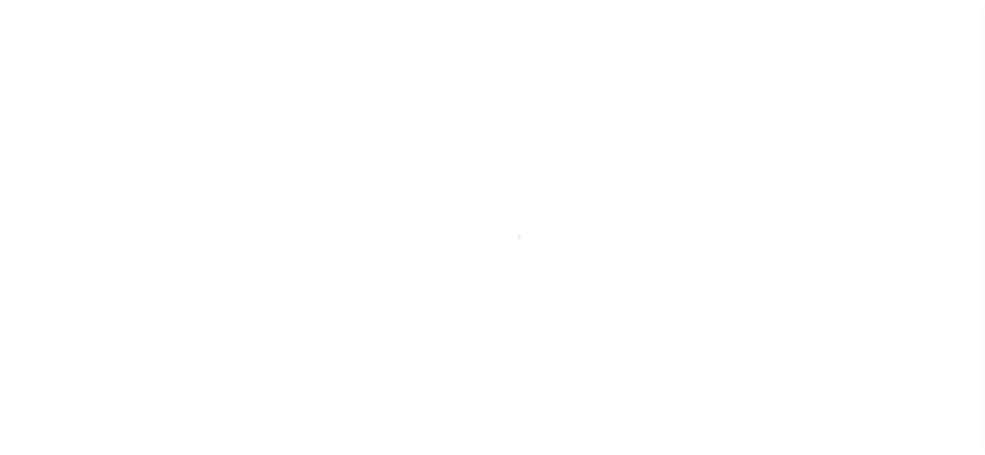
select select "NW2"
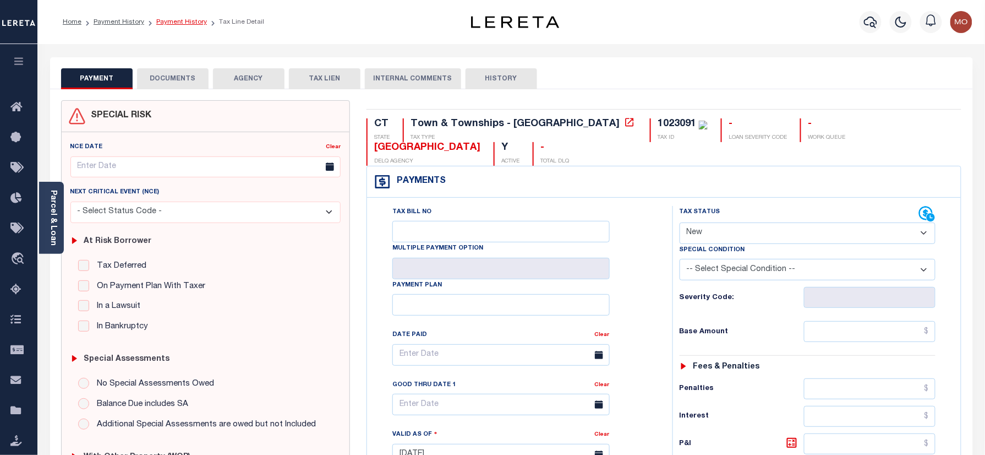
click at [175, 19] on link "Payment History" at bounding box center [181, 22] width 51 height 7
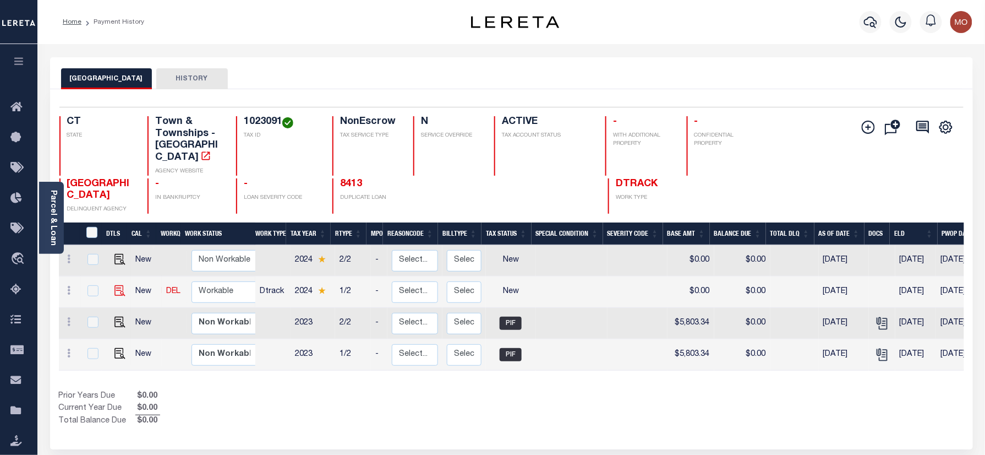
click at [117, 285] on img "" at bounding box center [120, 290] width 11 height 11
checkbox input "true"
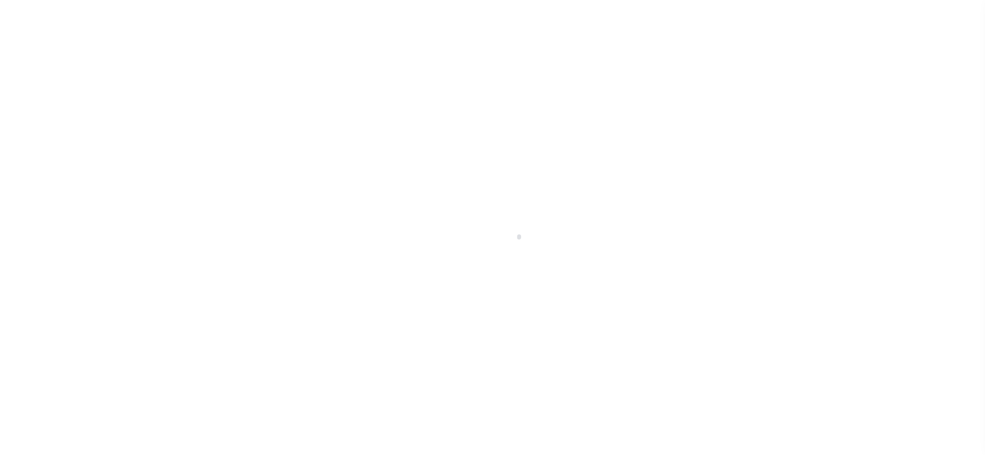
checkbox input "false"
type input "[DATE]"
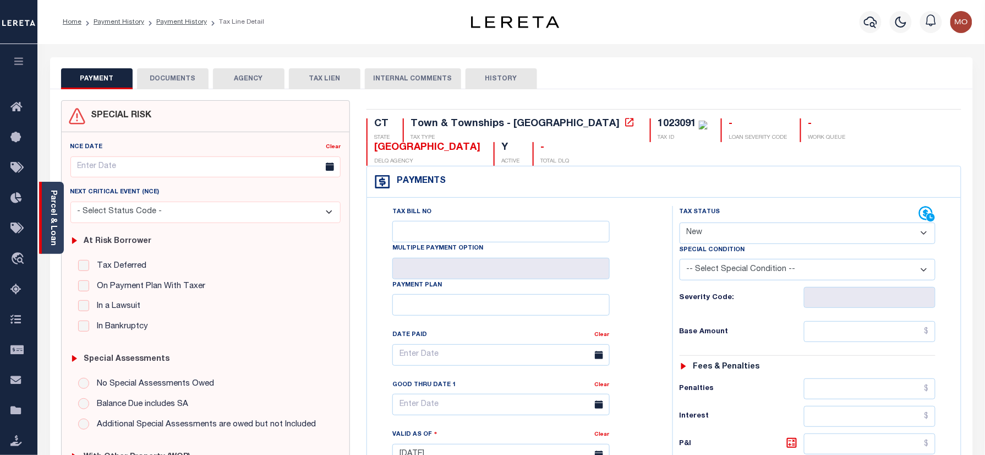
click at [56, 203] on link "Parcel & Loan" at bounding box center [53, 218] width 8 height 56
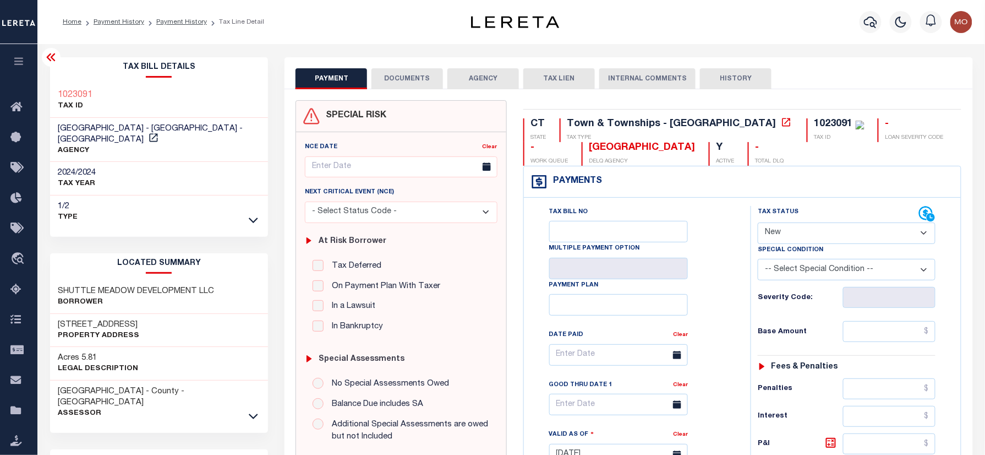
click at [807, 236] on select "- Select Status Code - Open Due/Unpaid Paid Incomplete No Tax Due Internal Refu…" at bounding box center [847, 232] width 178 height 21
select select "PYD"
click at [758, 224] on select "- Select Status Code - Open Due/Unpaid Paid Incomplete No Tax Due Internal Refu…" at bounding box center [847, 232] width 178 height 21
type input "[DATE]"
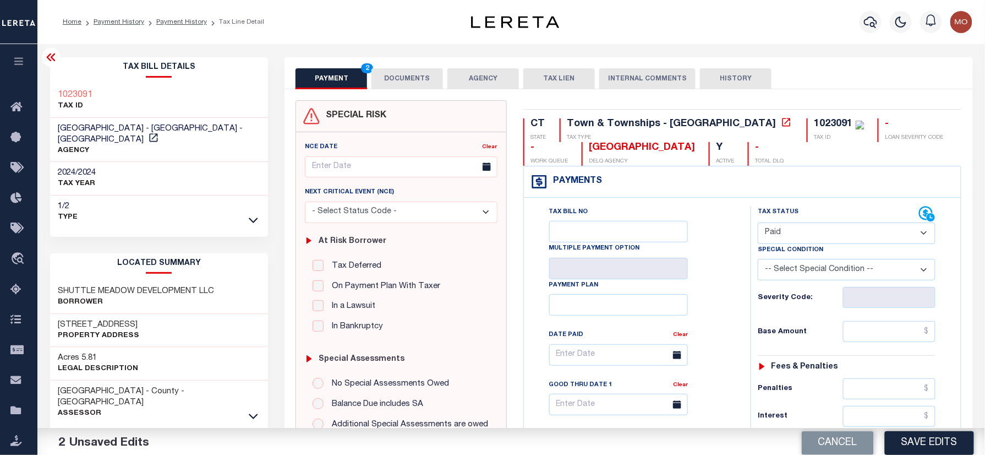
click at [741, 312] on div "Tax Bill No Multiple Payment Option Payment Plan Clear" at bounding box center [635, 449] width 216 height 486
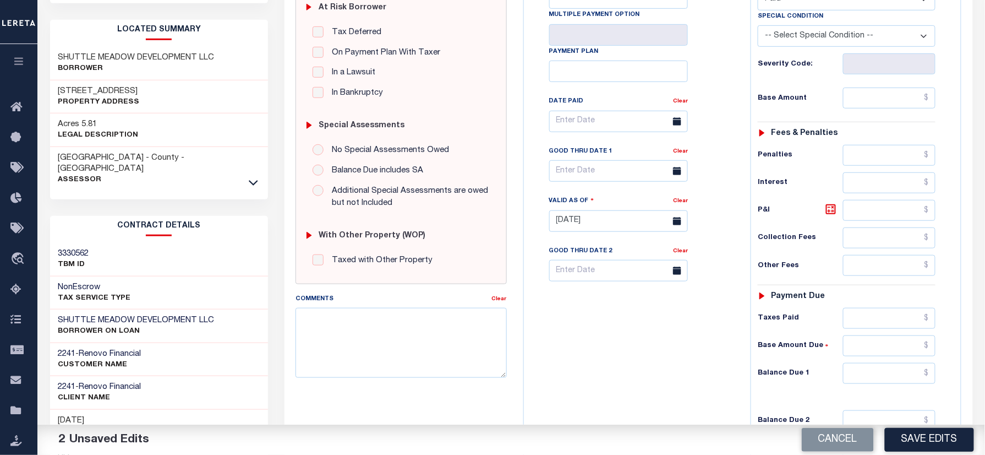
scroll to position [367, 0]
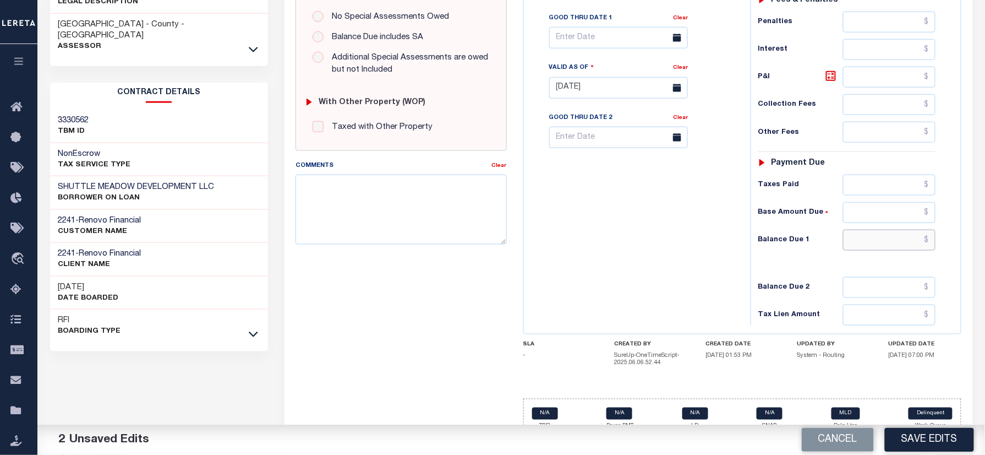
click at [868, 235] on input "text" at bounding box center [889, 240] width 92 height 21
type input "$0.00"
click at [391, 200] on textarea "Comments" at bounding box center [401, 209] width 211 height 69
type textarea "Information taken verbally"
click at [562, 244] on div "Tax Bill No Multiple Payment Option Payment Plan Clear" at bounding box center [635, 82] width 216 height 486
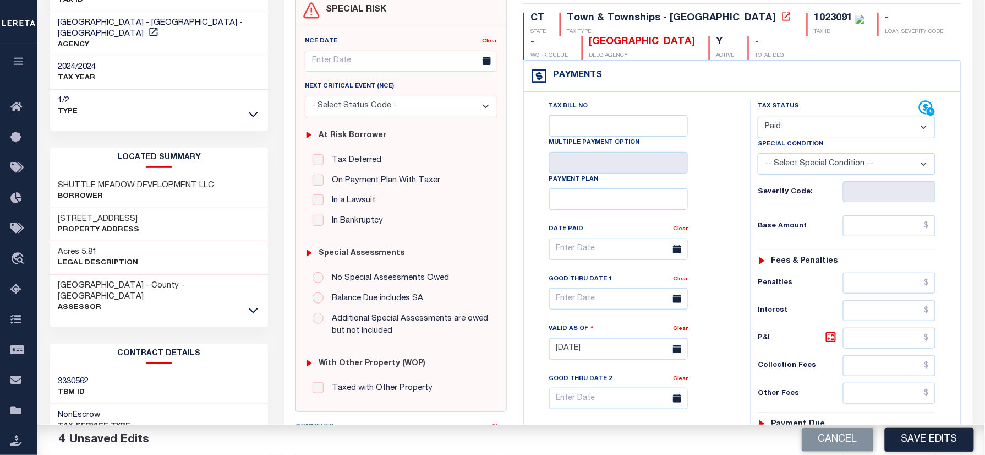
scroll to position [26, 0]
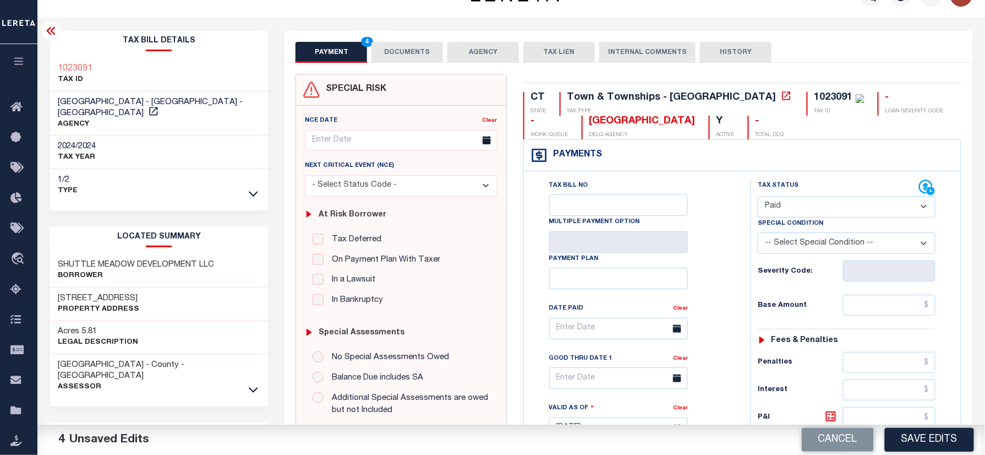
click at [813, 216] on select "- Select Status Code - Open Due/Unpaid Paid Incomplete No Tax Due Internal Refu…" at bounding box center [847, 206] width 178 height 21
select select "DUE"
click at [758, 197] on select "- Select Status Code - Open Due/Unpaid Paid Incomplete No Tax Due Internal Refu…" at bounding box center [847, 206] width 178 height 21
click at [716, 269] on div "Tax Bill No Multiple Payment Option Payment Plan Clear" at bounding box center [634, 333] width 199 height 309
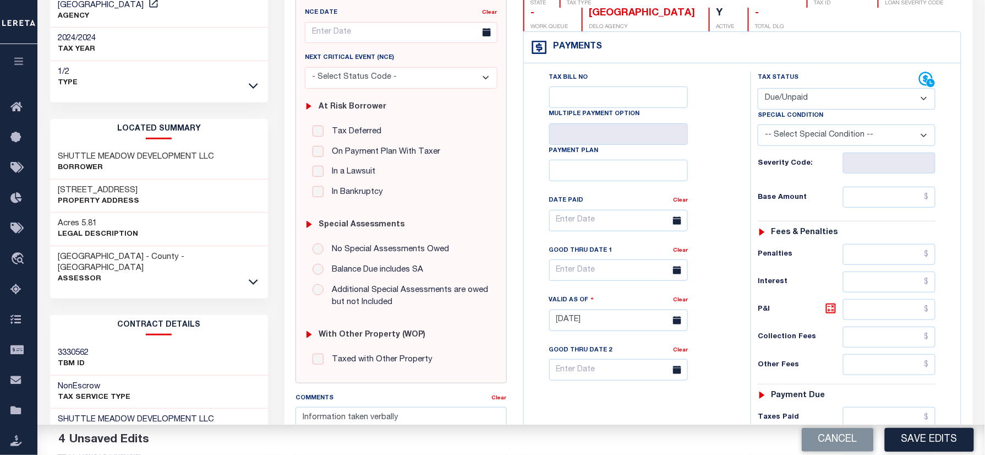
scroll to position [320, 0]
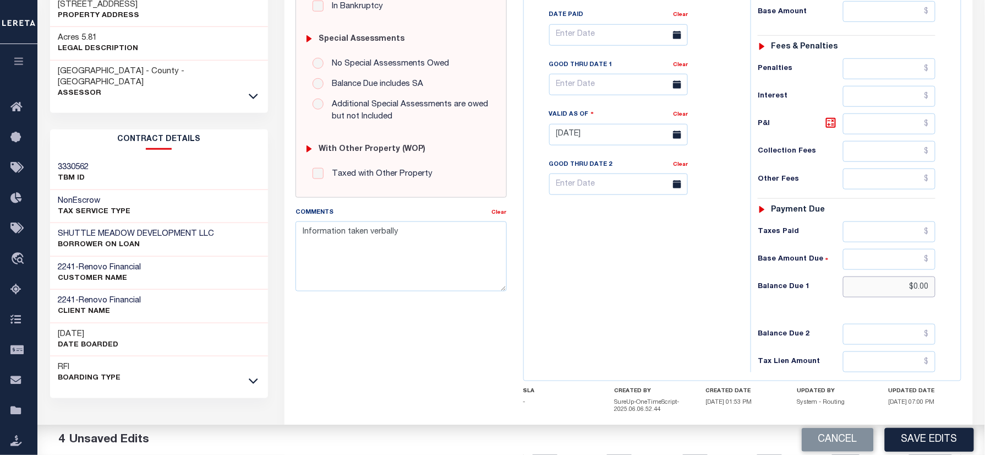
drag, startPoint x: 898, startPoint y: 298, endPoint x: 999, endPoint y: 291, distance: 100.5
click at [985, 291] on html "Home Payment History Payment History Tax Line Detail Profile Sign out" at bounding box center [492, 100] width 985 height 840
type input "$16,379.84"
click at [642, 292] on div "Tax Bill No Multiple Payment Option Payment Plan Clear" at bounding box center [635, 129] width 216 height 486
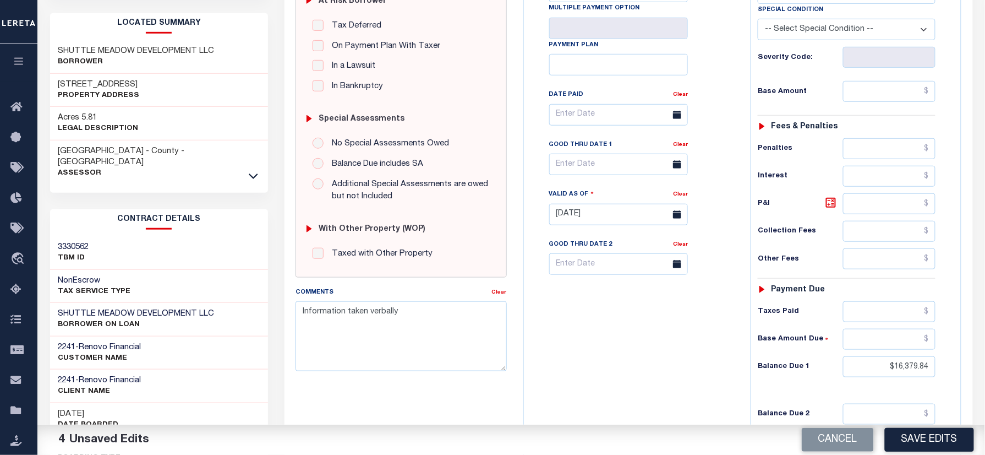
scroll to position [100, 0]
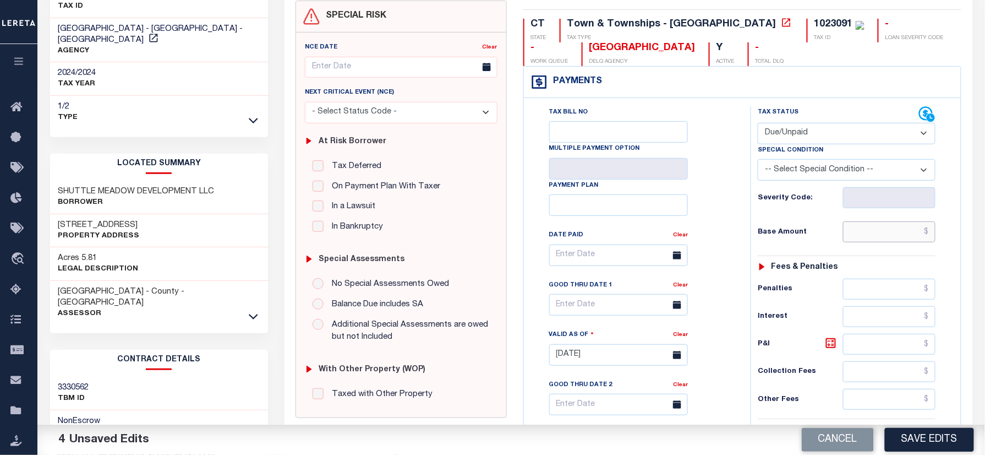
click at [882, 238] on input "text" at bounding box center [889, 231] width 92 height 21
type input "$15,902.76"
click at [590, 311] on input "text" at bounding box center [618, 304] width 139 height 21
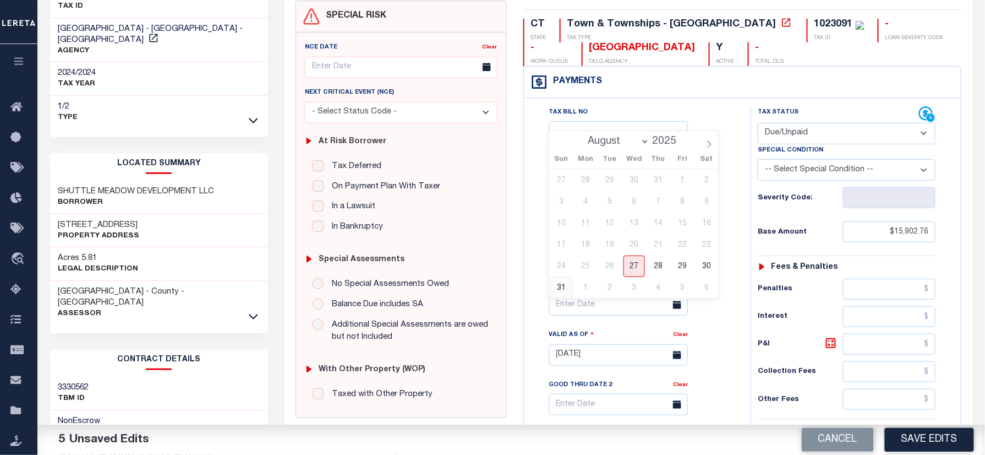
click at [564, 287] on span "31" at bounding box center [561, 287] width 21 height 21
type input "08/31/2025"
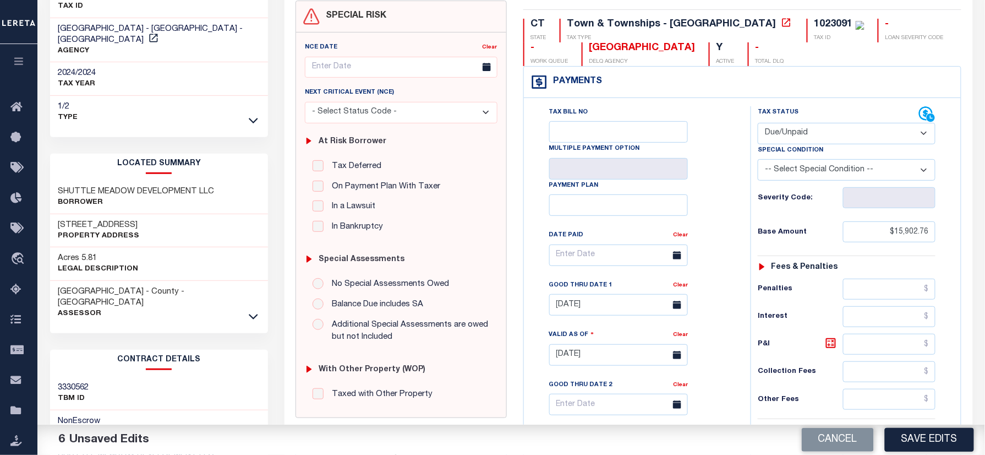
click at [518, 297] on div "CT STATE Town & Townships - CT TAX TYPE 1023091 TAX ID - LOAN SEVERITY CODE - W…" at bounding box center [742, 358] width 455 height 715
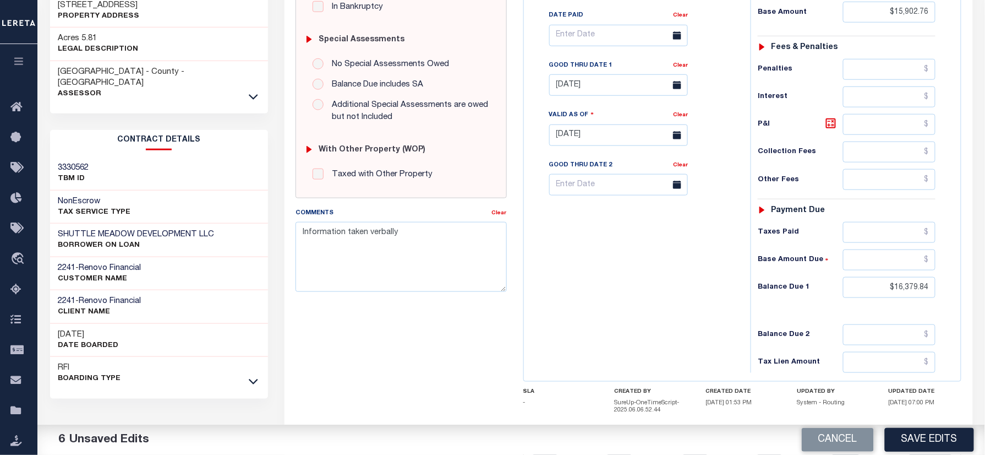
scroll to position [320, 0]
click at [414, 241] on textarea "Information taken verbally" at bounding box center [401, 255] width 211 height 69
click at [922, 437] on button "Save Edits" at bounding box center [929, 440] width 89 height 24
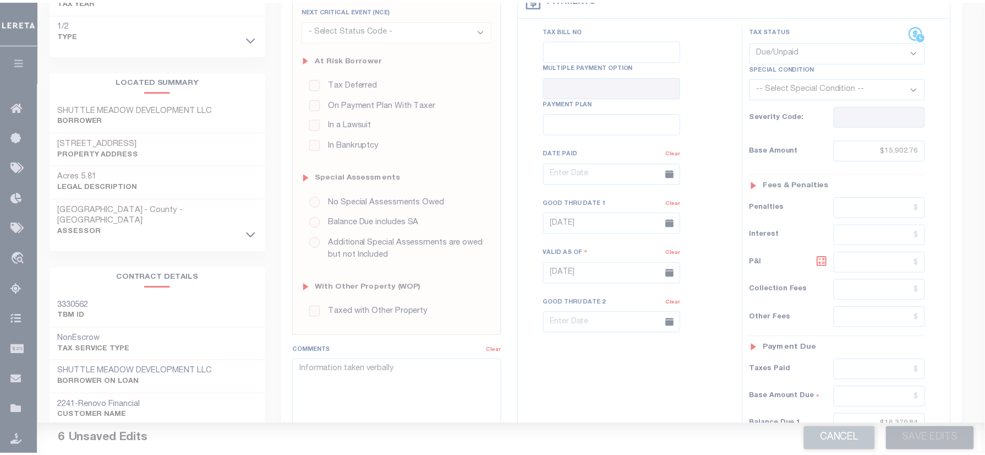
scroll to position [100, 0]
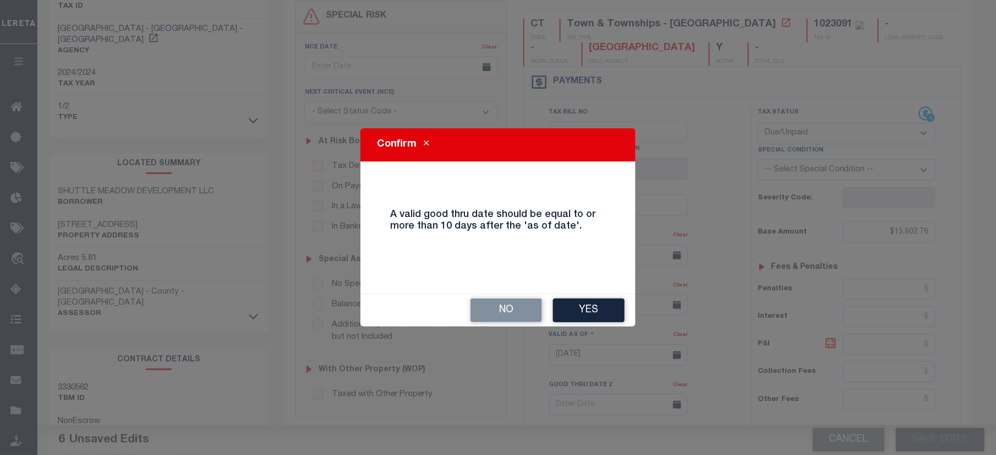
click at [582, 315] on button "Yes" at bounding box center [589, 310] width 72 height 24
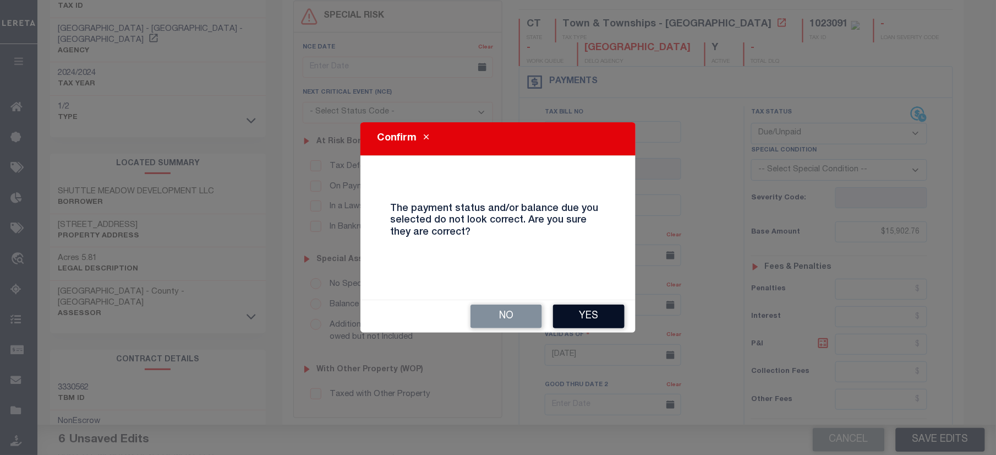
click at [602, 314] on button "Yes" at bounding box center [589, 316] width 72 height 24
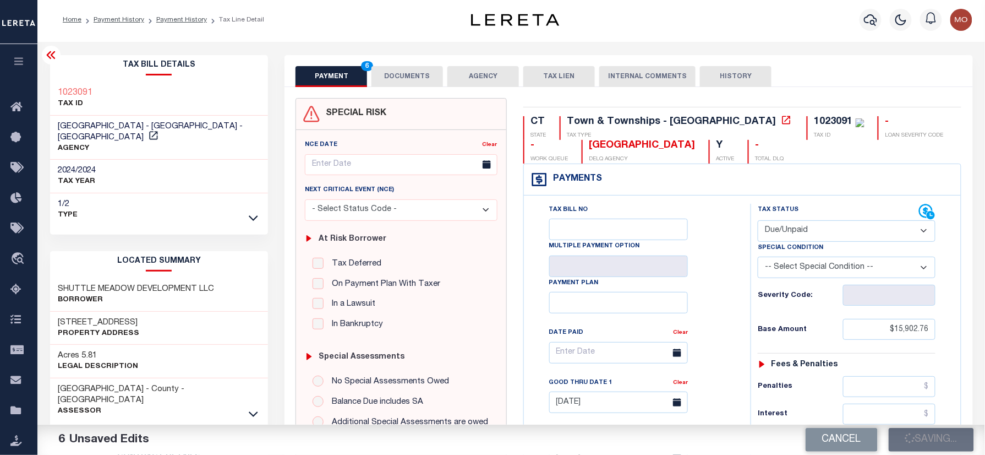
scroll to position [0, 0]
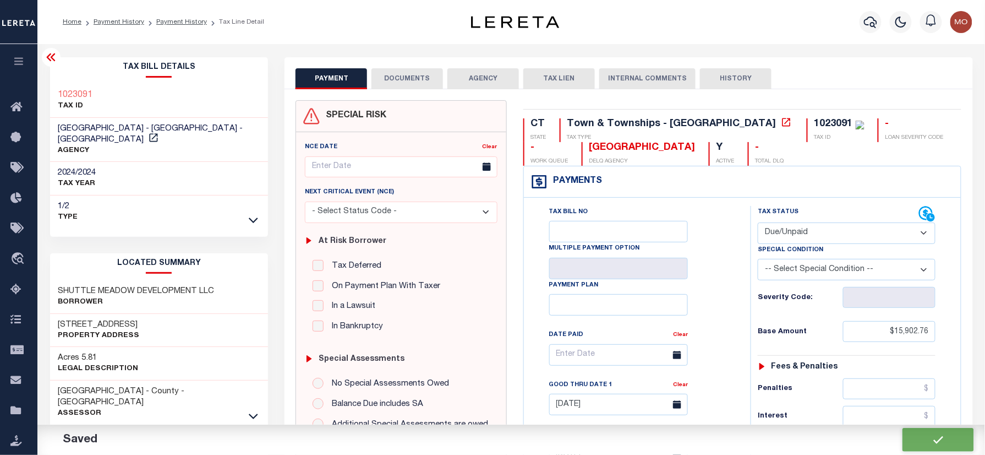
checkbox input "false"
type input "$15,902.76"
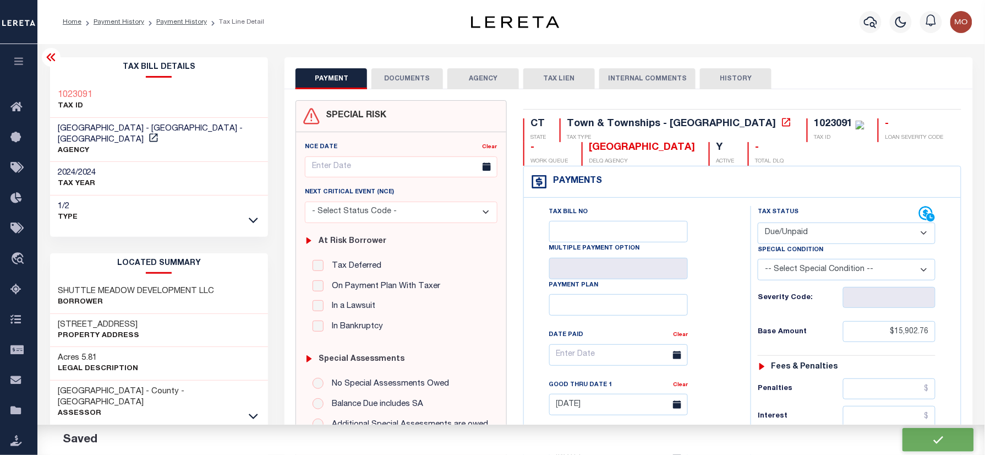
type input "$16,379.84"
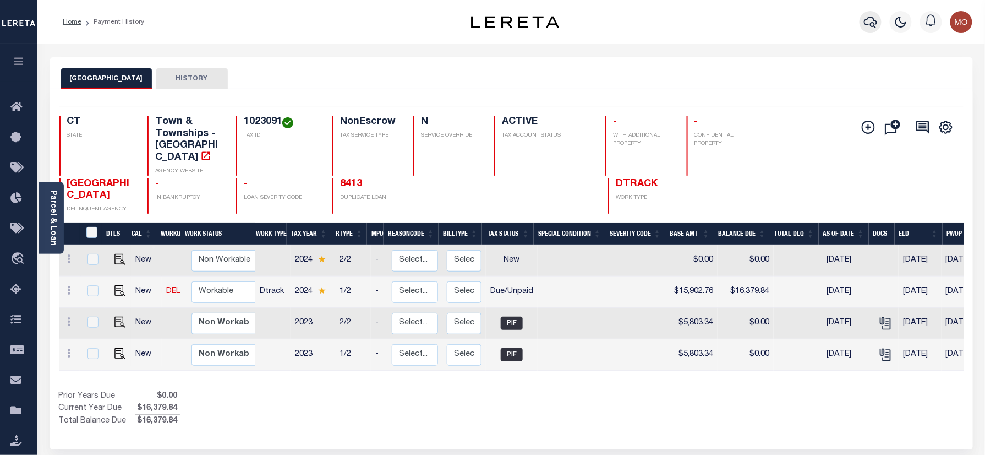
click at [879, 25] on button "button" at bounding box center [871, 22] width 22 height 22
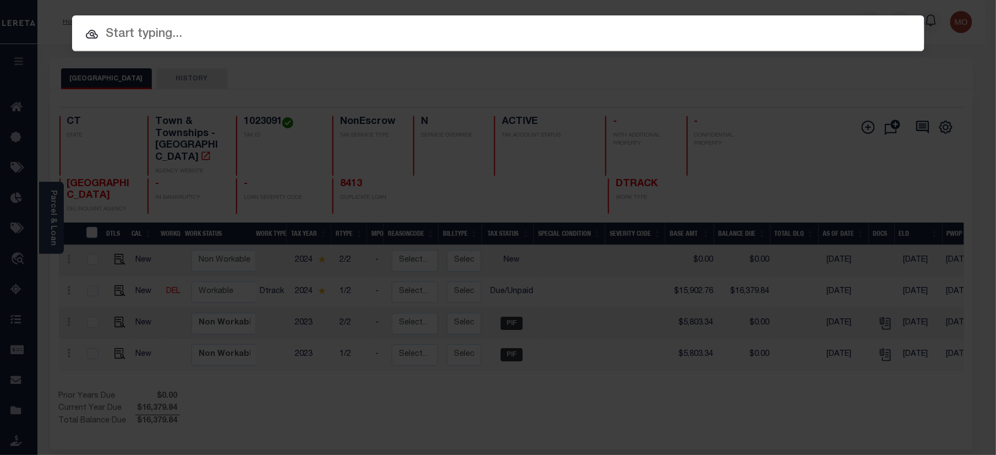
paste input "14242"
click at [228, 33] on input "text" at bounding box center [498, 34] width 853 height 19
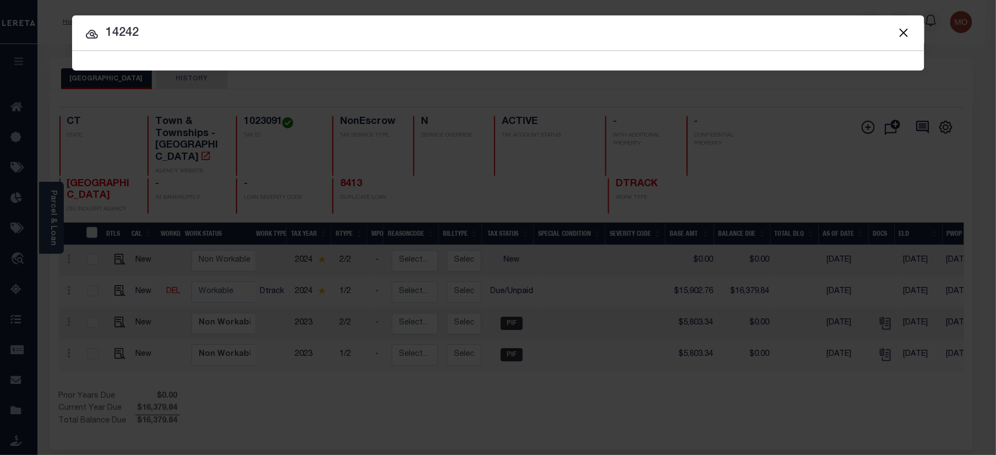
type input "14242"
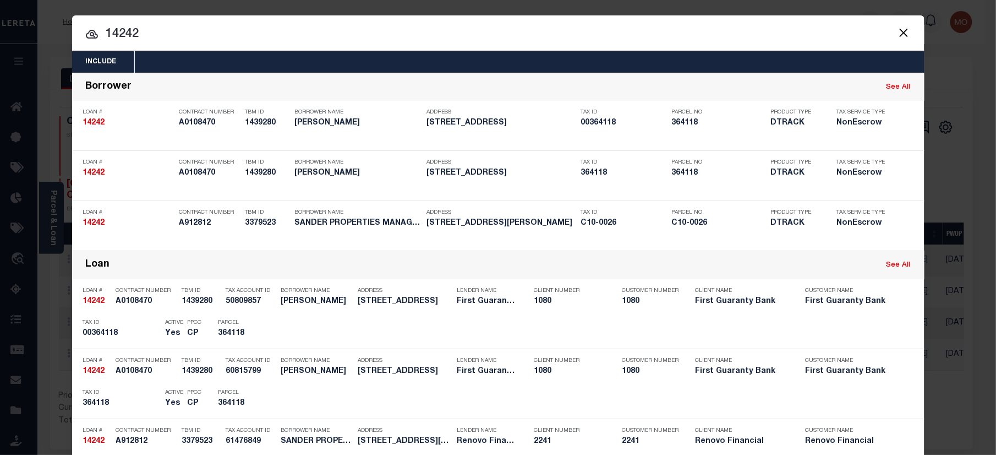
click at [153, 25] on input "14242" at bounding box center [498, 34] width 853 height 19
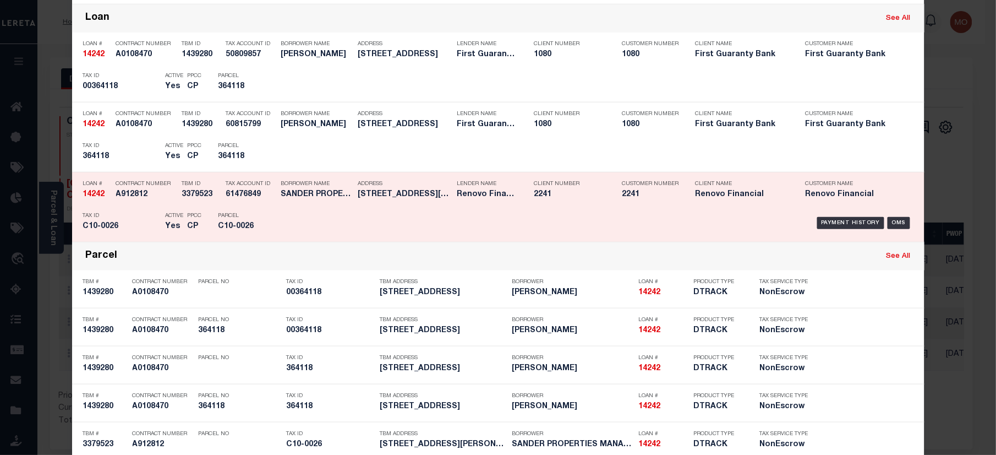
click at [166, 218] on p "Active" at bounding box center [175, 215] width 18 height 7
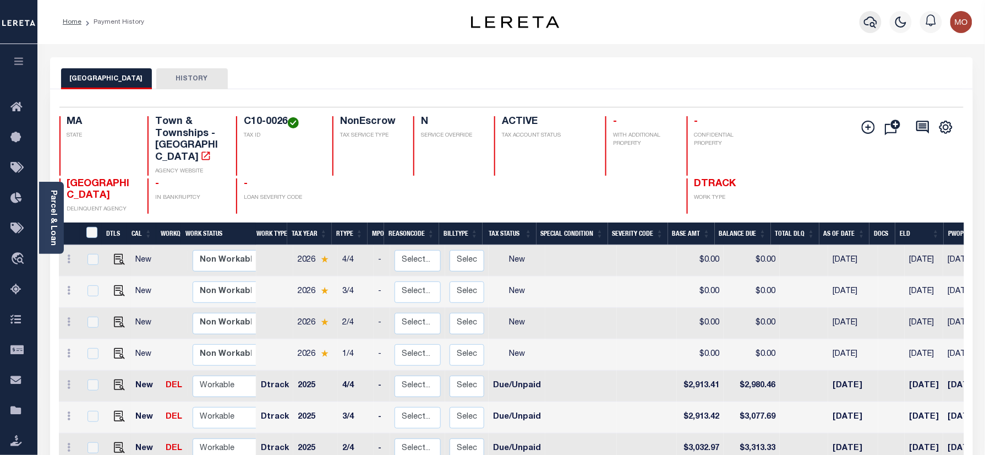
click at [868, 23] on icon "button" at bounding box center [870, 21] width 13 height 13
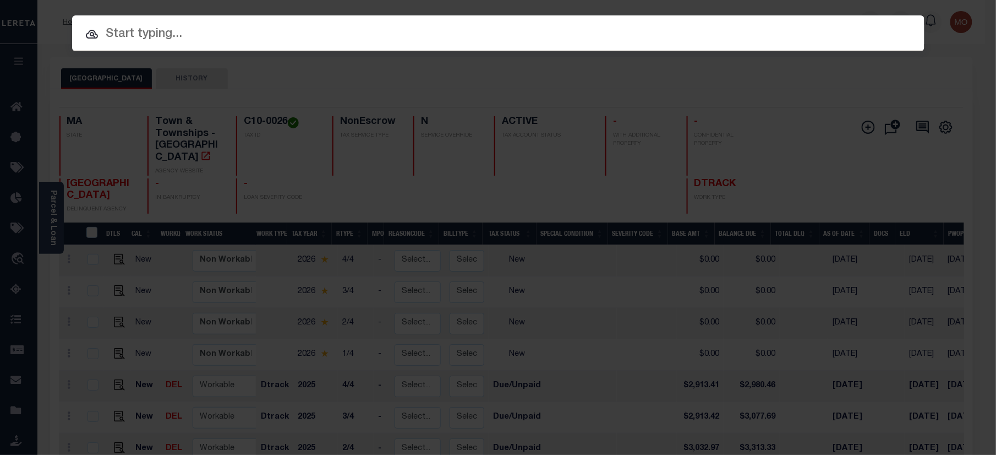
click at [137, 26] on input "text" at bounding box center [498, 34] width 853 height 19
paste input "18607"
type input "18607"
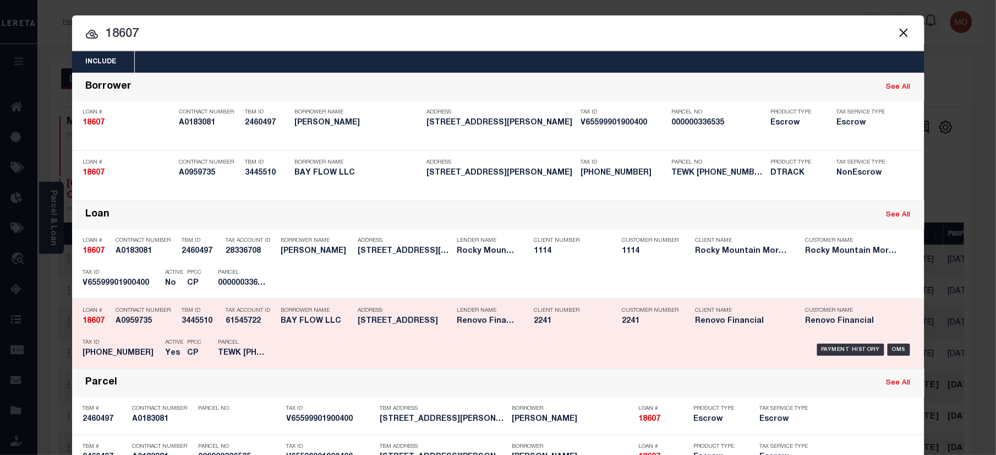
click at [166, 351] on h5 "Yes" at bounding box center [174, 352] width 17 height 9
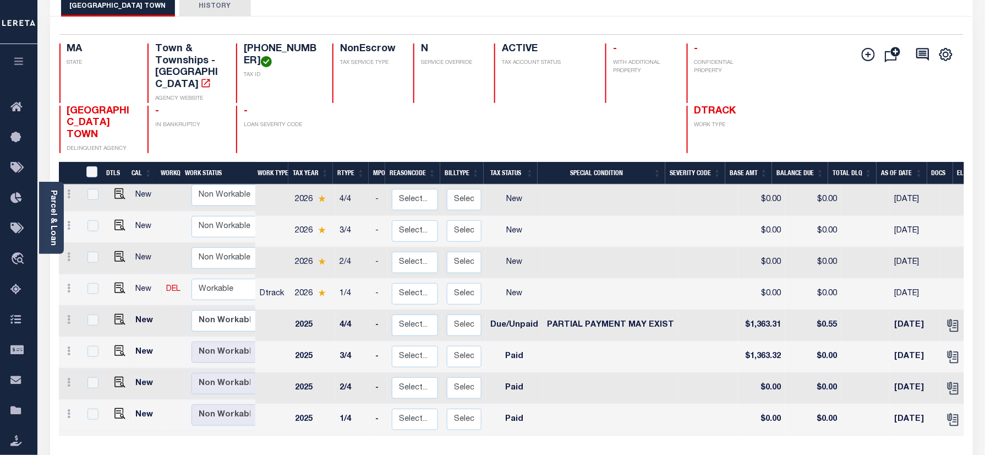
scroll to position [73, 0]
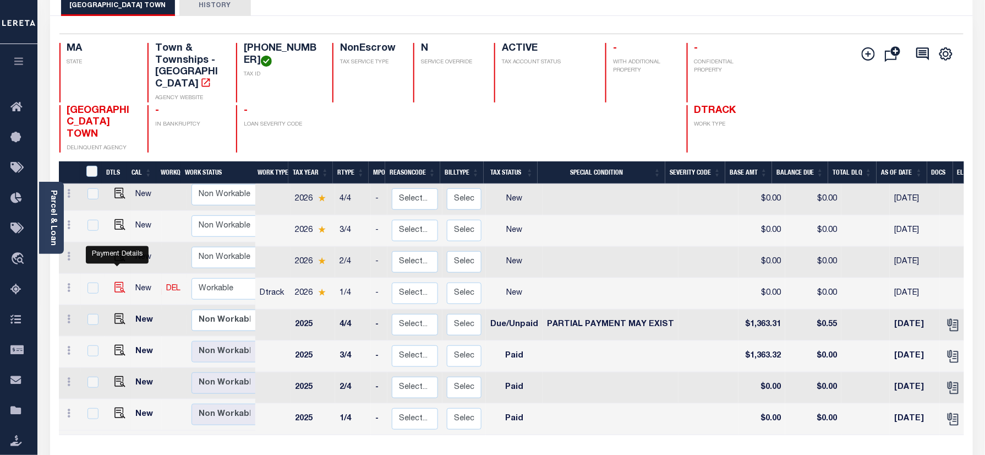
click at [117, 282] on img "" at bounding box center [120, 287] width 11 height 11
checkbox input "true"
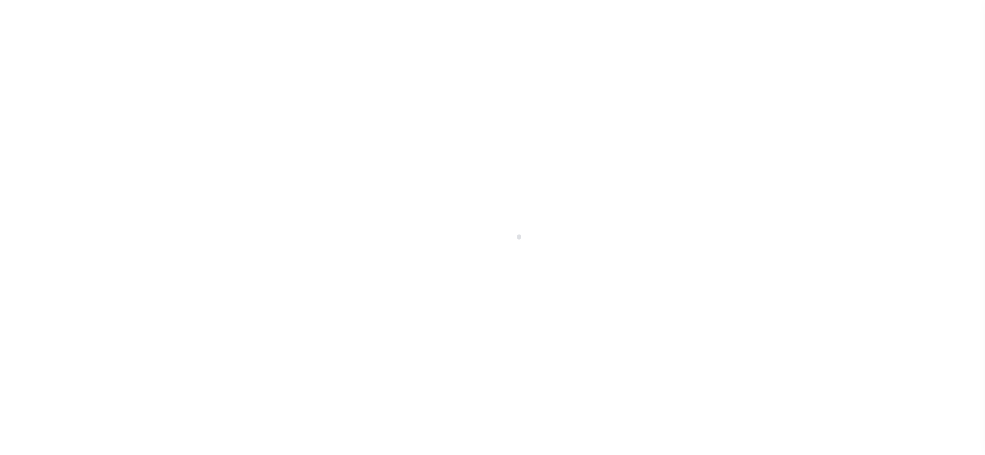
checkbox input "false"
type input "[DATE]"
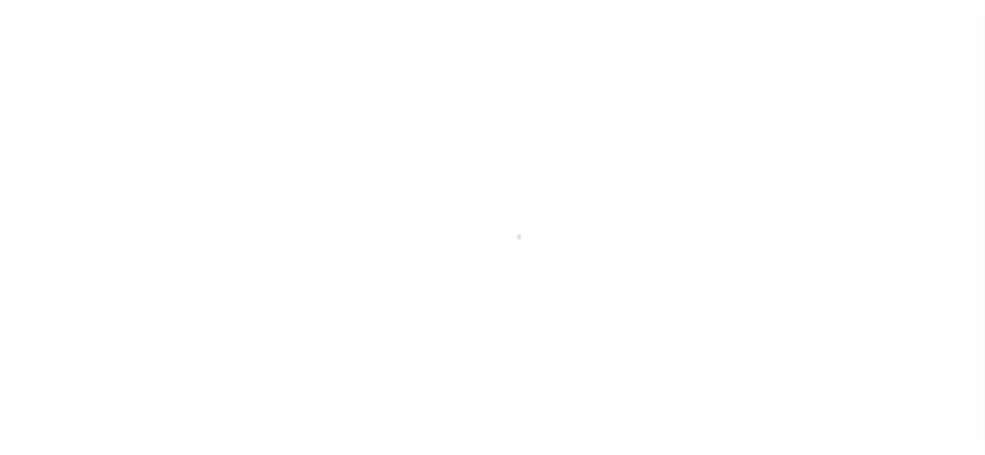
select select "NW2"
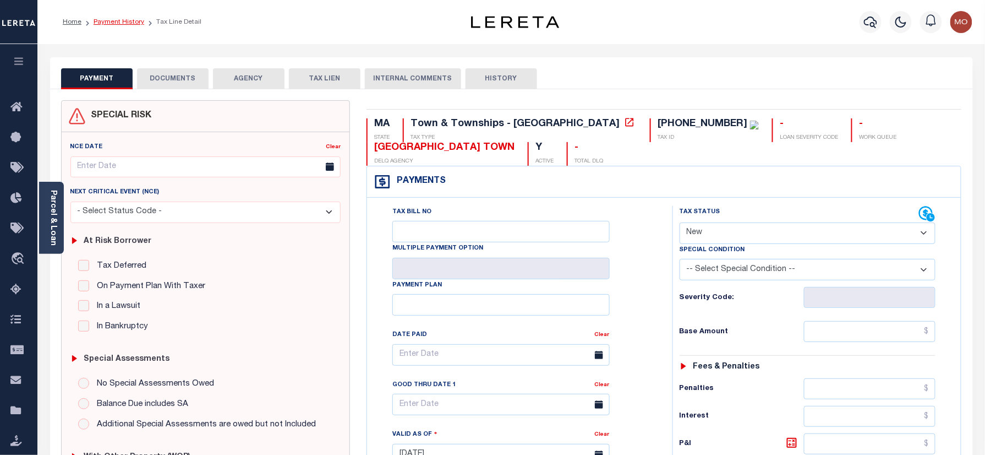
click at [115, 20] on link "Payment History" at bounding box center [119, 22] width 51 height 7
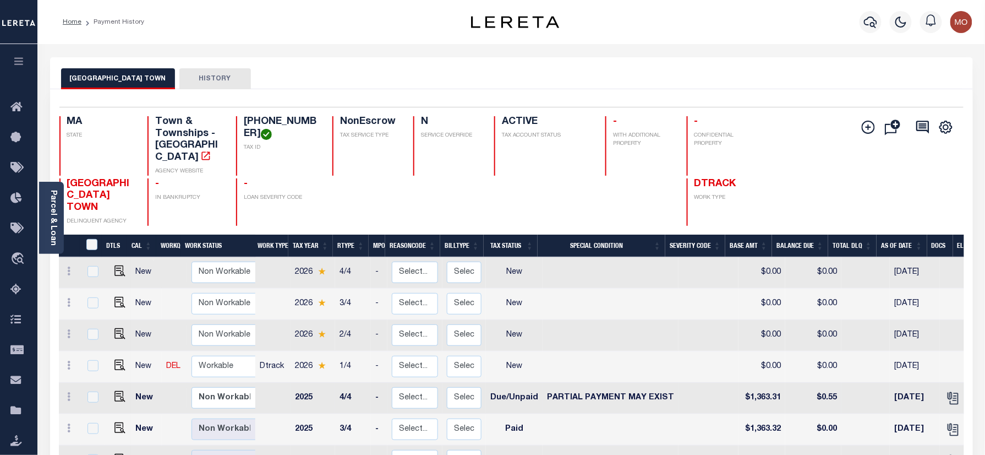
scroll to position [73, 0]
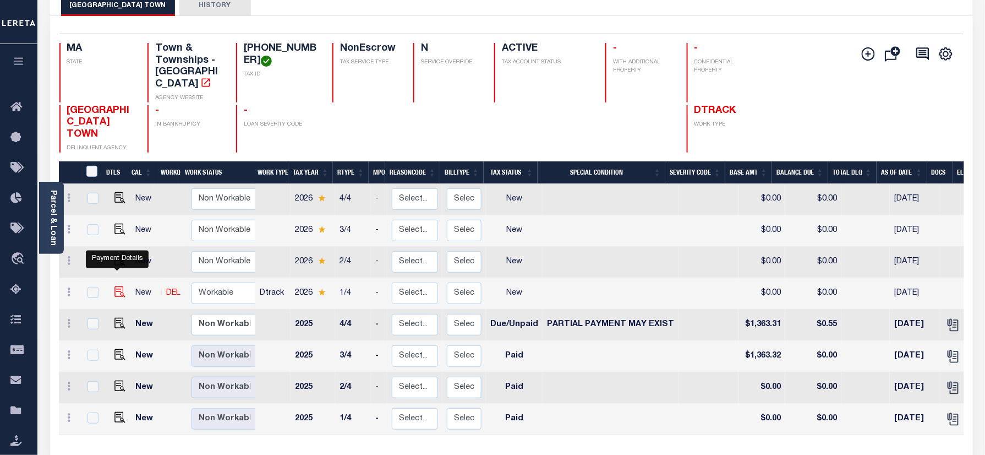
click at [116, 286] on img "" at bounding box center [120, 291] width 11 height 11
checkbox input "true"
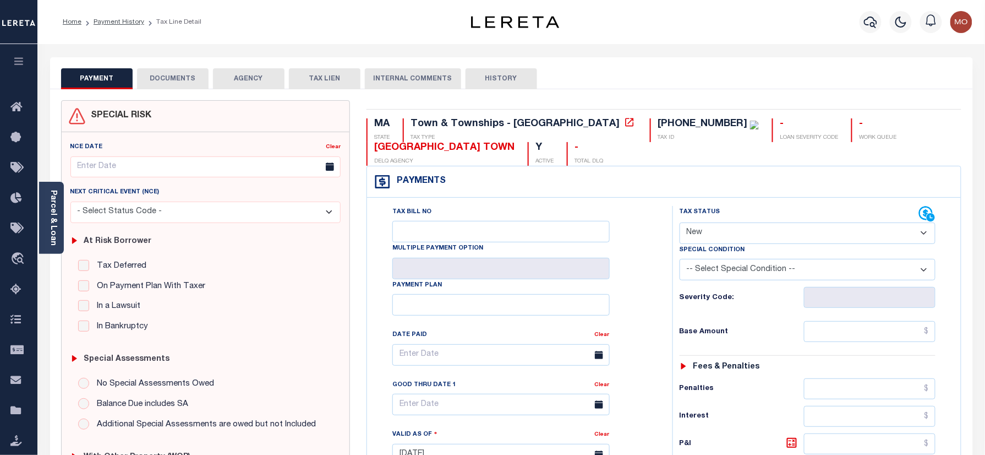
click at [731, 237] on select "- Select Status Code - Open Due/Unpaid Paid Incomplete No Tax Due Internal Refu…" at bounding box center [808, 232] width 257 height 21
select select "DUE"
click at [680, 224] on select "- Select Status Code - Open Due/Unpaid Paid Incomplete No Tax Due Internal Refu…" at bounding box center [808, 232] width 257 height 21
type input "08/27/2025"
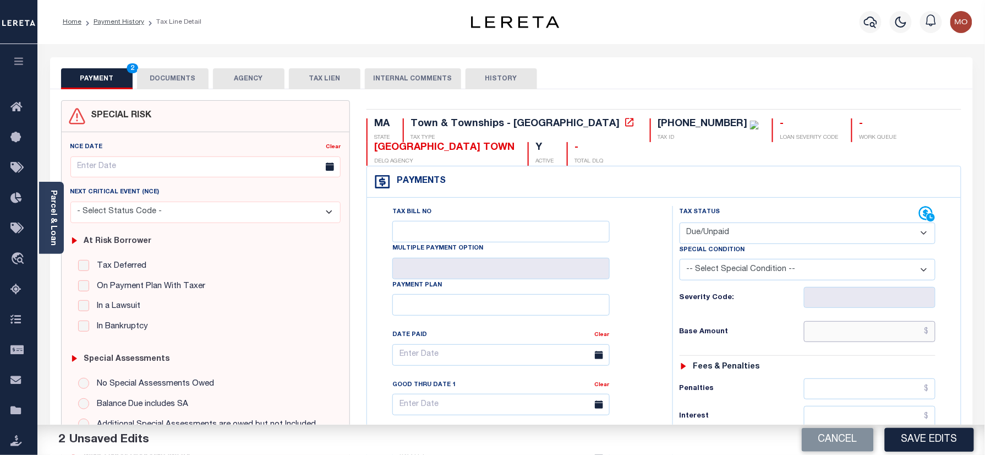
click at [809, 337] on input "text" at bounding box center [870, 331] width 132 height 21
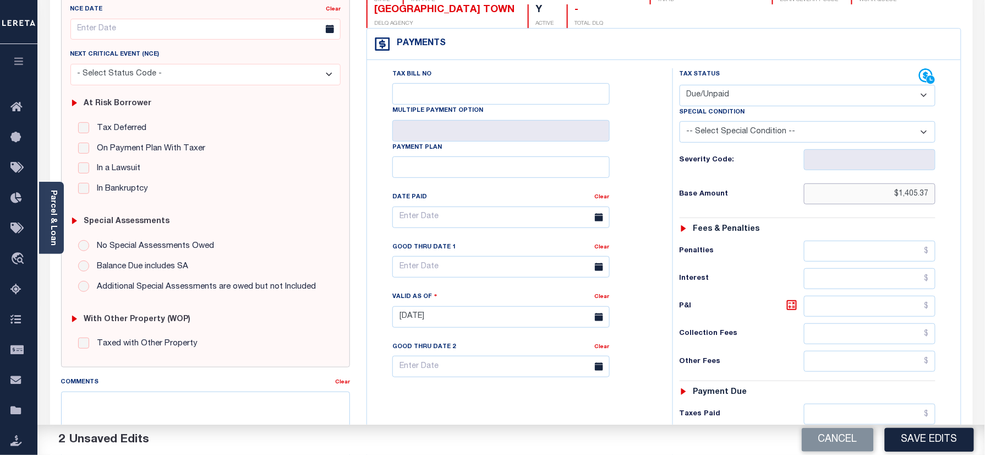
scroll to position [293, 0]
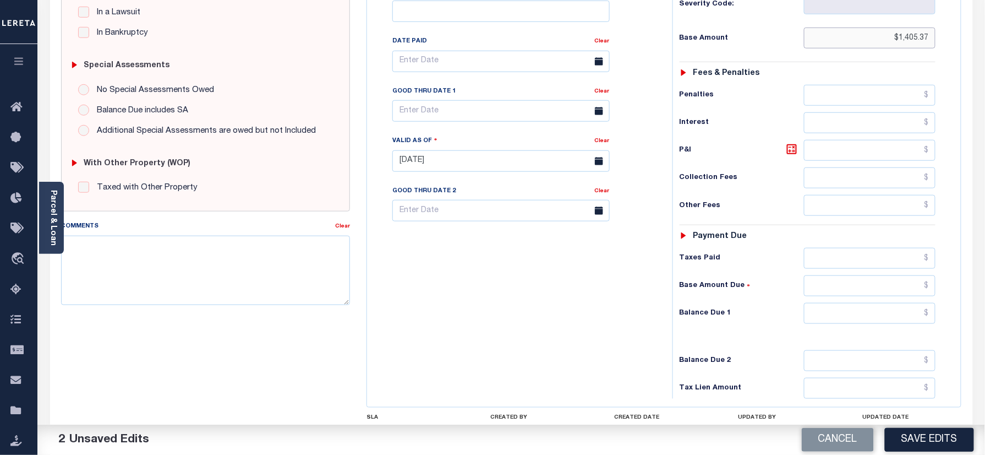
type input "$1,405.37"
click at [866, 323] on input "text" at bounding box center [870, 313] width 132 height 21
type input "$42.48"
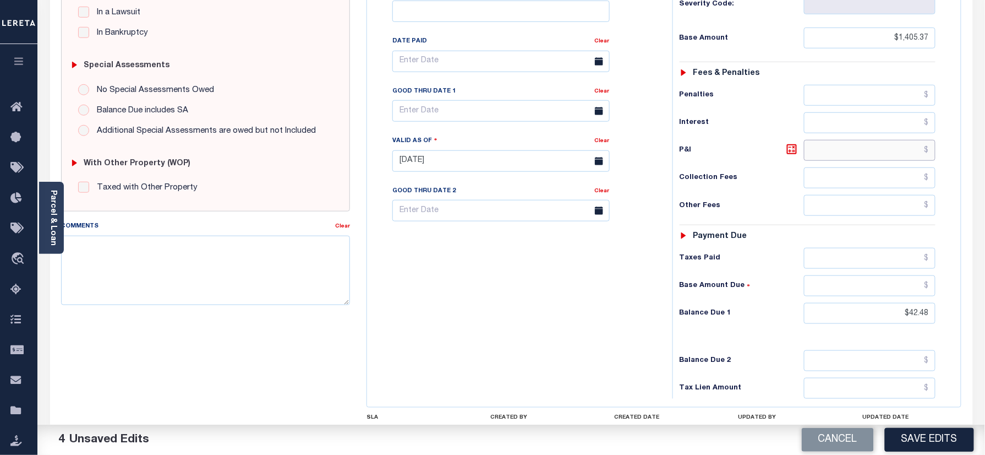
click at [855, 154] on input "text" at bounding box center [870, 150] width 132 height 21
type input "$.42"
click at [446, 111] on input "text" at bounding box center [501, 110] width 217 height 21
click at [480, 265] on span "27" at bounding box center [477, 263] width 21 height 21
type input "08/27/2025"
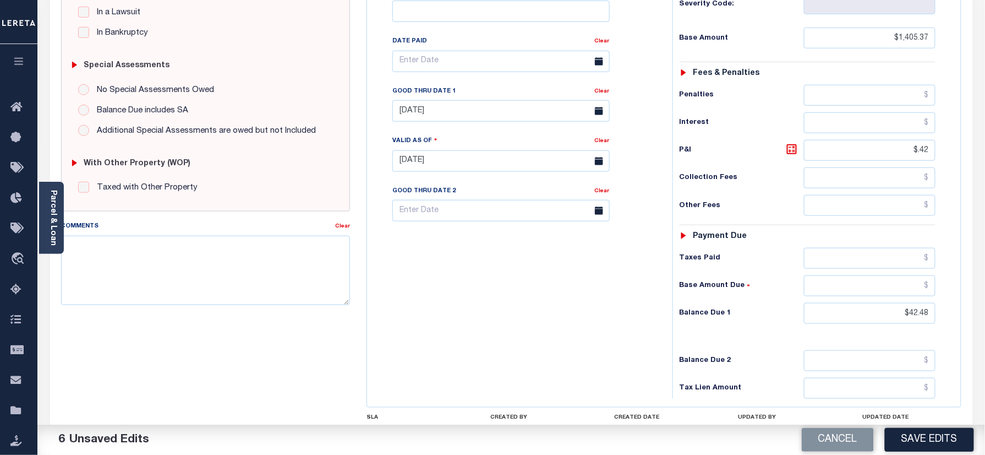
click at [505, 315] on div "Tax Bill No Multiple Payment Option Payment Plan Clear" at bounding box center [517, 155] width 295 height 486
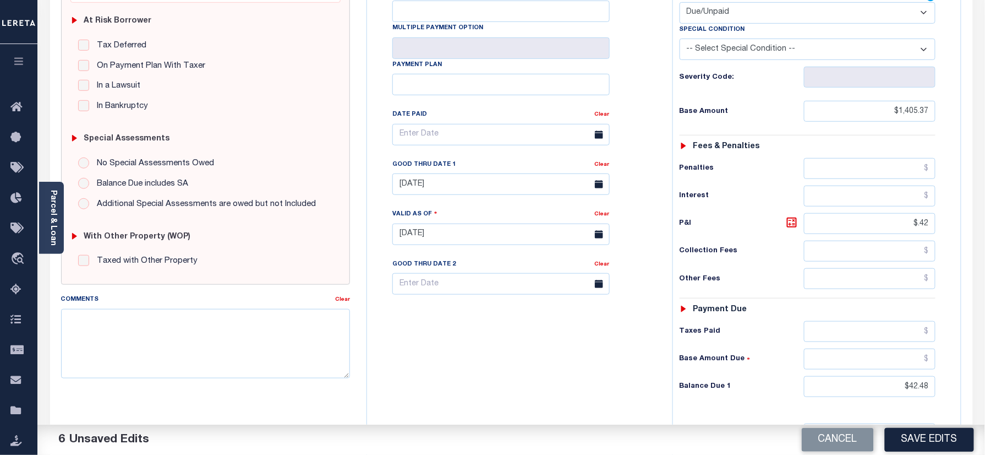
click at [701, 45] on select "-- Select Special Condition -- 3RD PARTY TAX LIEN AGENCY TAX LIEN (A.K.A Inside…" at bounding box center [808, 49] width 257 height 21
select select "15"
click at [680, 41] on select "-- Select Special Condition -- 3RD PARTY TAX LIEN AGENCY TAX LIEN (A.K.A Inside…" at bounding box center [808, 49] width 257 height 21
click at [850, 339] on input "text" at bounding box center [870, 331] width 132 height 21
type input "$1,363.31"
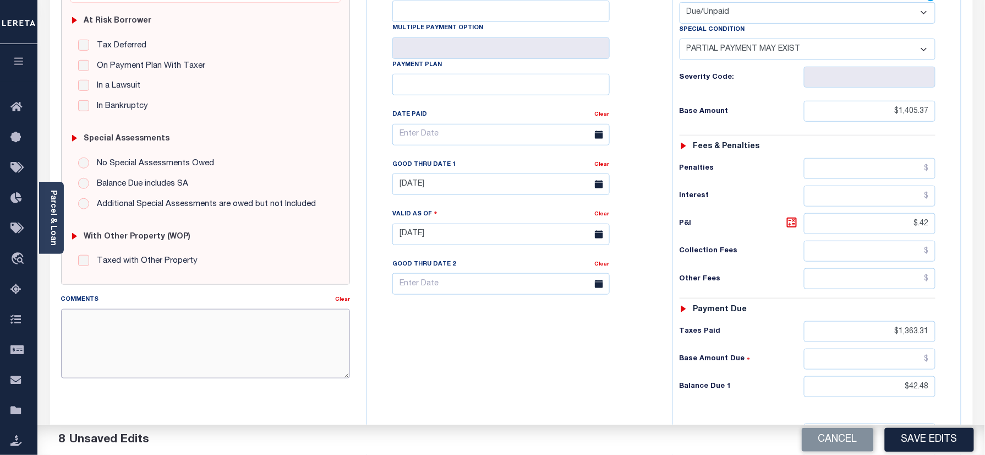
click at [187, 352] on textarea "Comments" at bounding box center [206, 343] width 290 height 69
type textarea "I"
type textarea "As per Melanie Taxes are paid in full"
click at [927, 439] on button "Save Edits" at bounding box center [929, 440] width 89 height 24
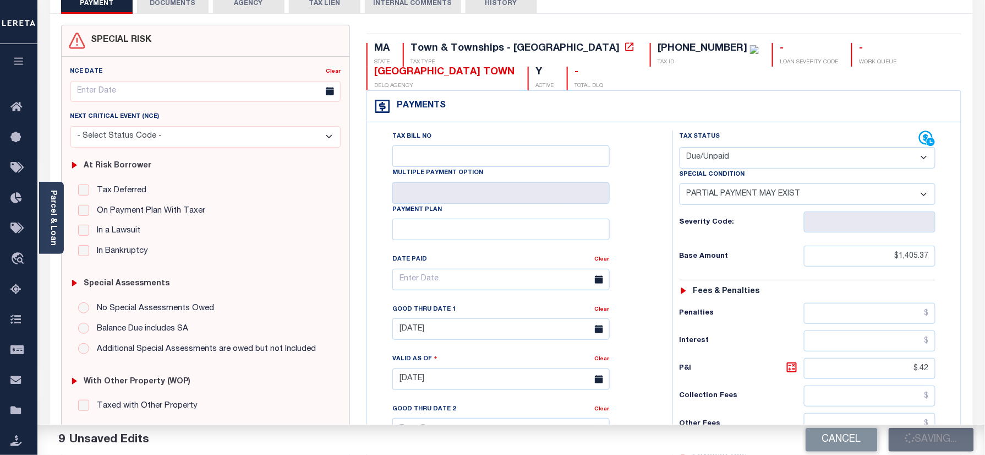
scroll to position [0, 0]
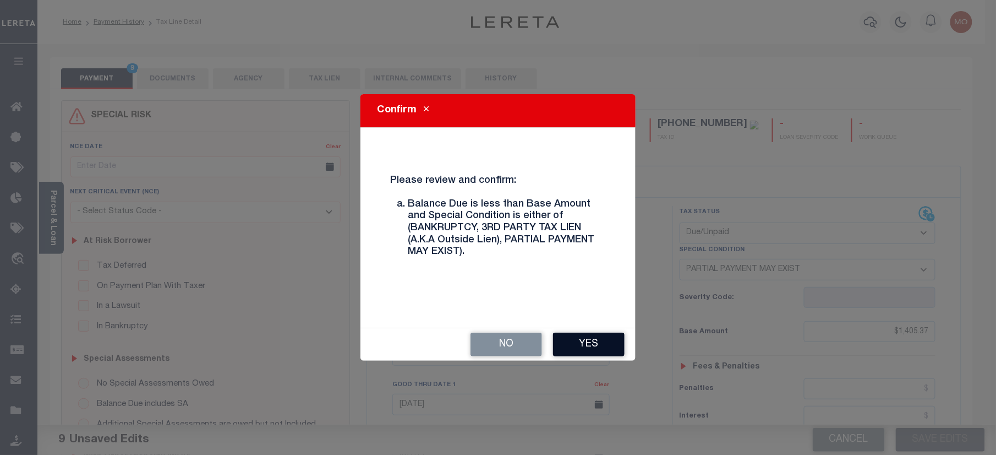
click at [566, 333] on button "Yes" at bounding box center [589, 345] width 72 height 24
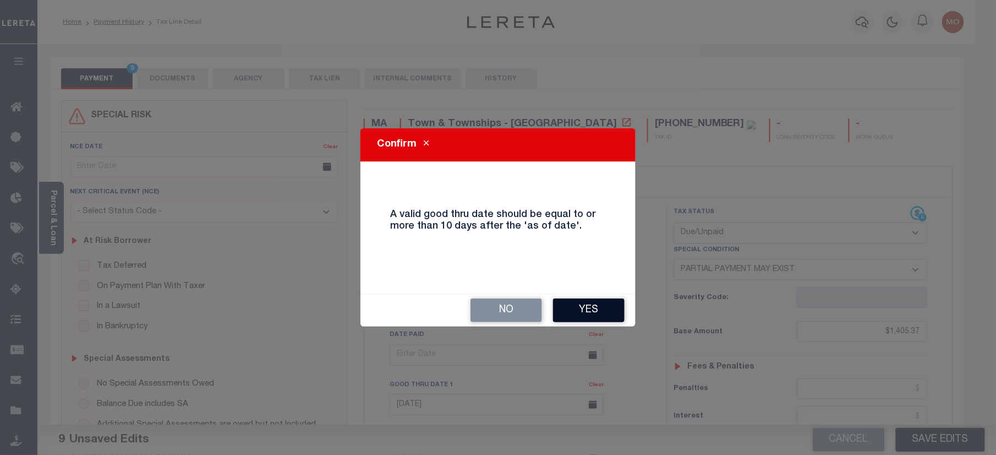
click at [577, 317] on button "Yes" at bounding box center [589, 310] width 72 height 24
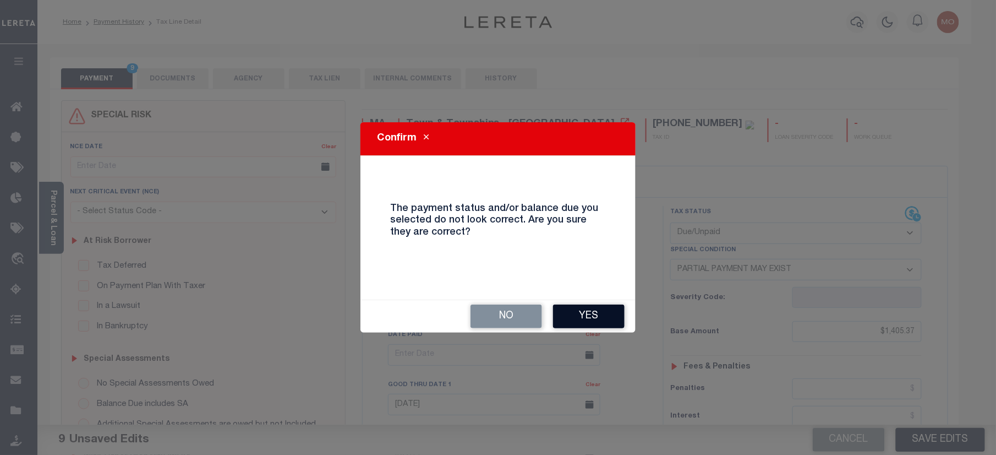
click at [602, 320] on button "Yes" at bounding box center [589, 316] width 72 height 24
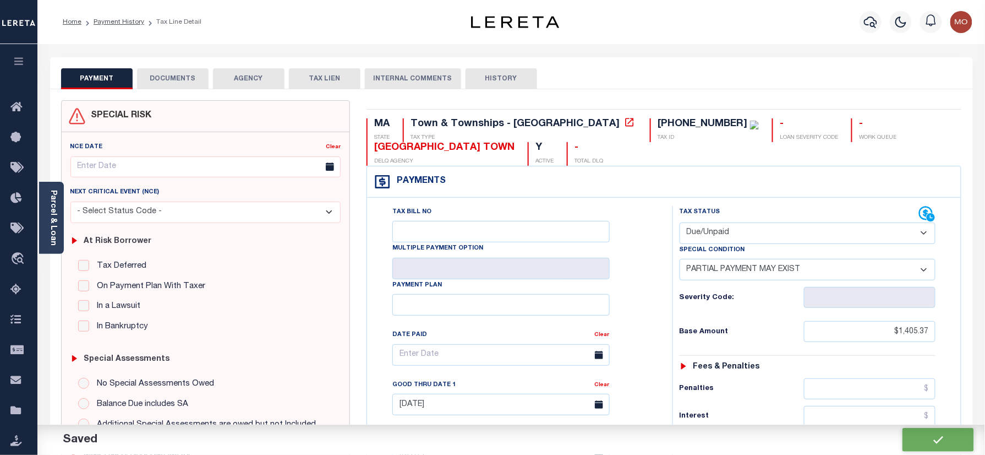
checkbox input "false"
type input "$1,405.37"
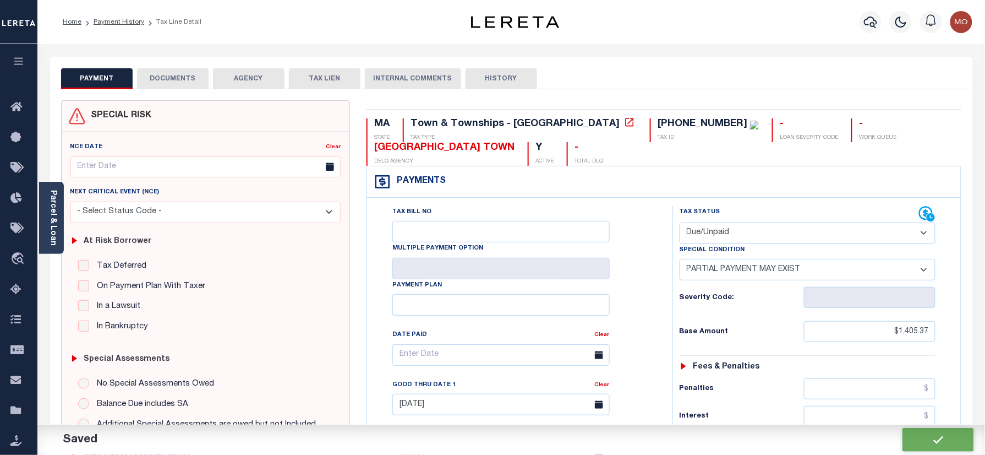
type input "$0.42"
type input "$1,363.31"
type input "$42.48"
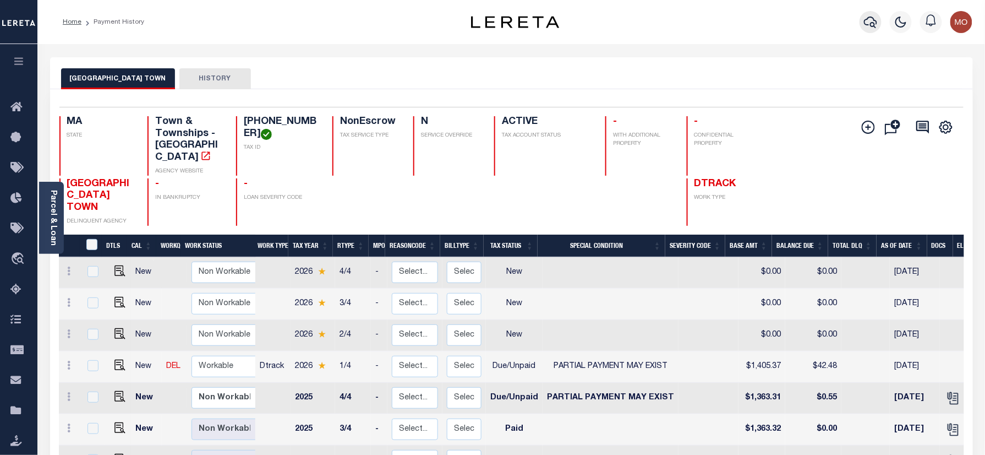
click at [869, 20] on icon "button" at bounding box center [870, 21] width 13 height 13
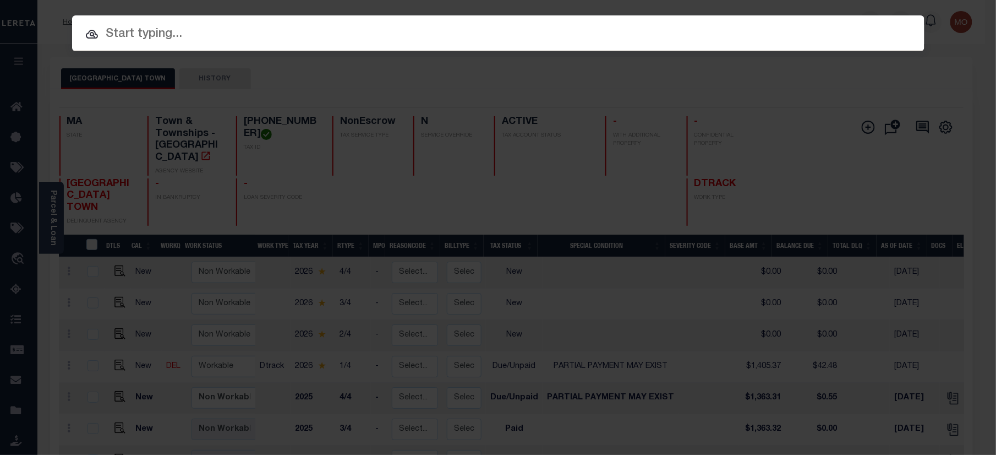
click at [131, 32] on input "text" at bounding box center [498, 34] width 853 height 19
paste input "19931"
type input "19931"
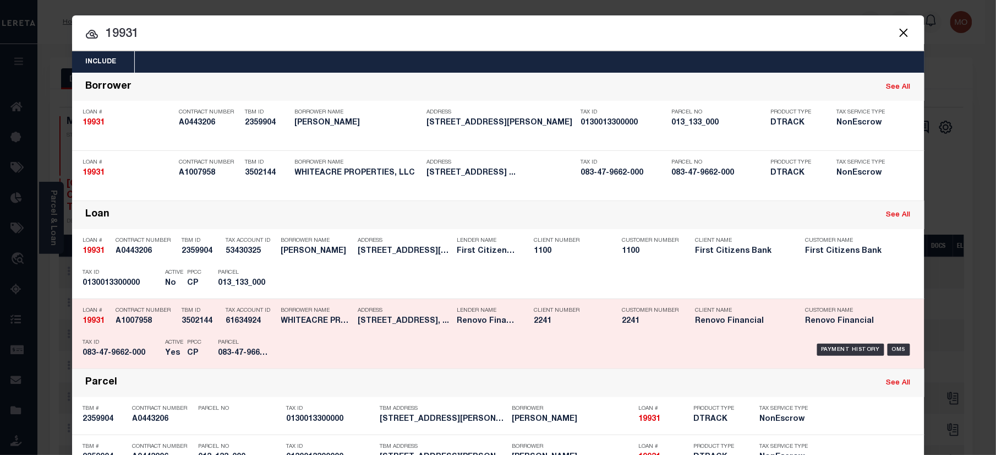
click at [139, 350] on h5 "083-47-9662-000" at bounding box center [121, 352] width 77 height 9
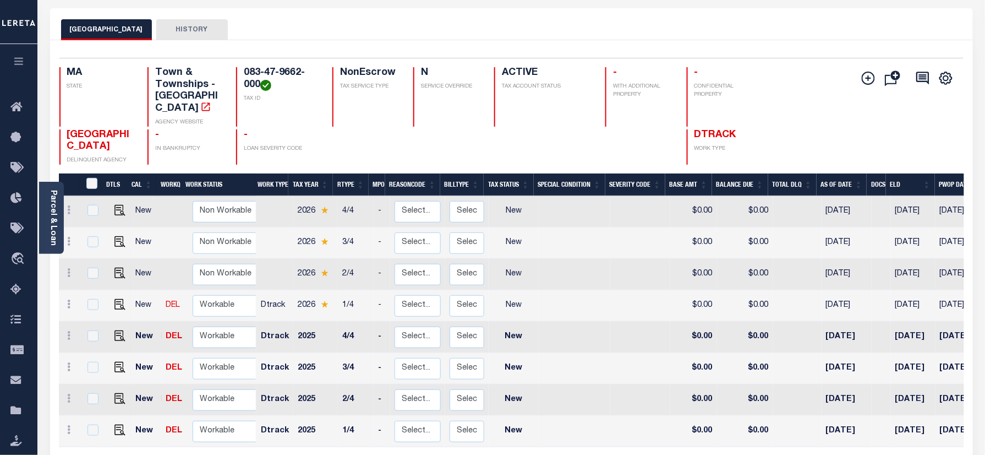
scroll to position [146, 0]
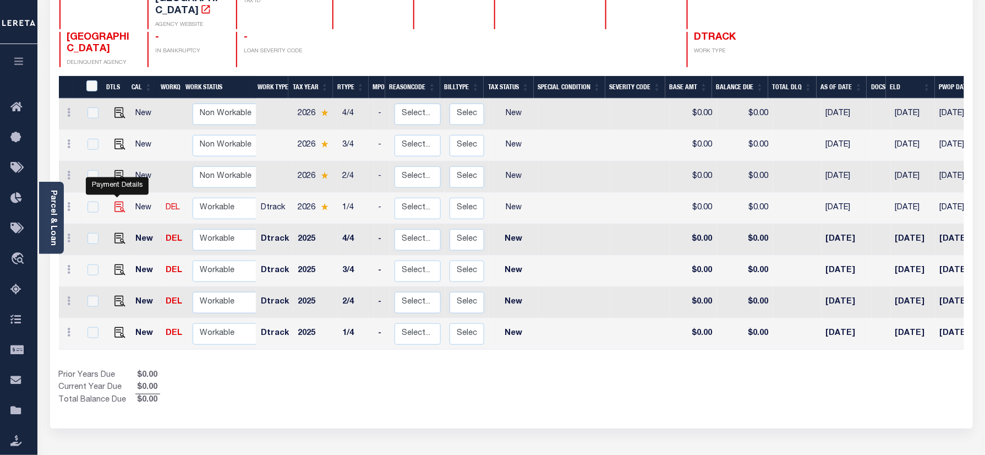
click at [115, 201] on img "" at bounding box center [120, 206] width 11 height 11
checkbox input "true"
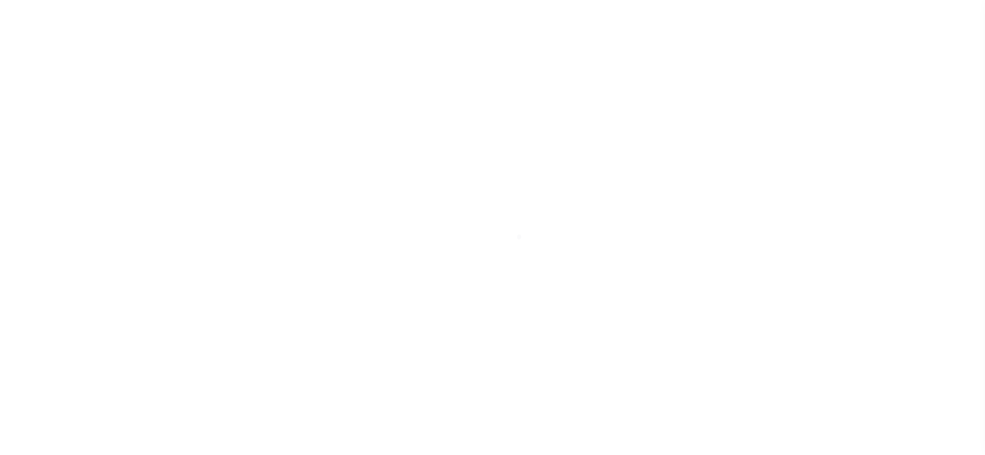
select select "NW2"
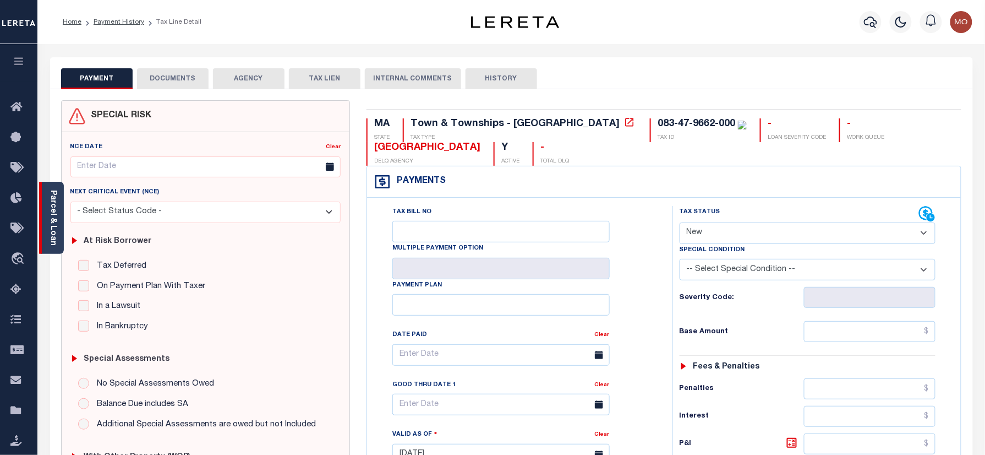
click at [49, 214] on link "Parcel & Loan" at bounding box center [53, 218] width 8 height 56
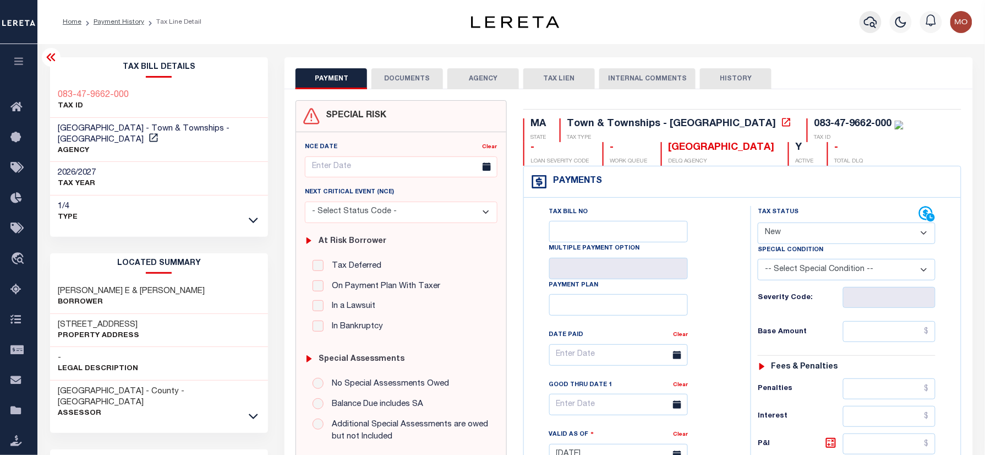
click at [873, 24] on icon "button" at bounding box center [870, 21] width 13 height 13
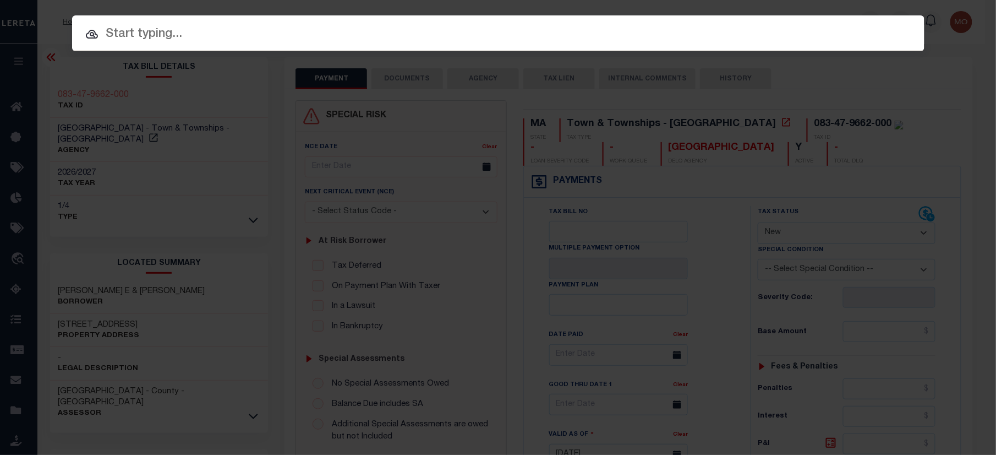
click at [168, 37] on input "text" at bounding box center [498, 34] width 853 height 19
paste input "19811"
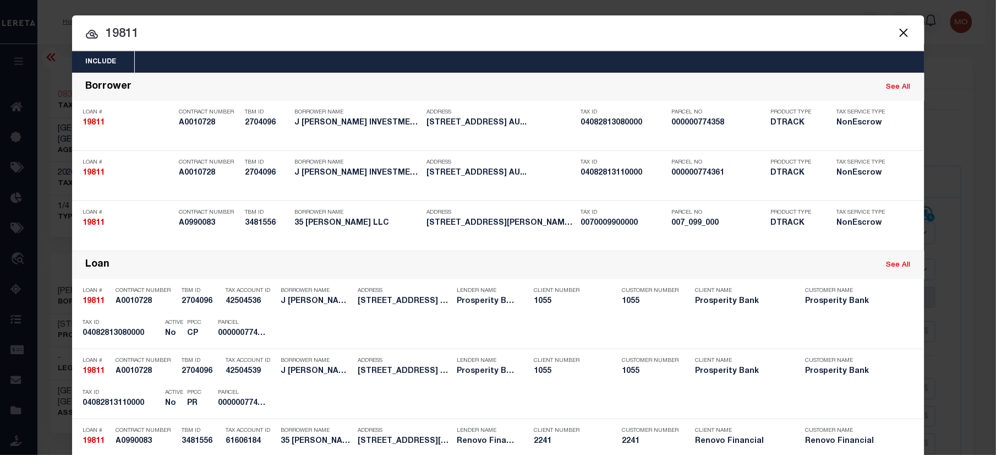
type input "19811"
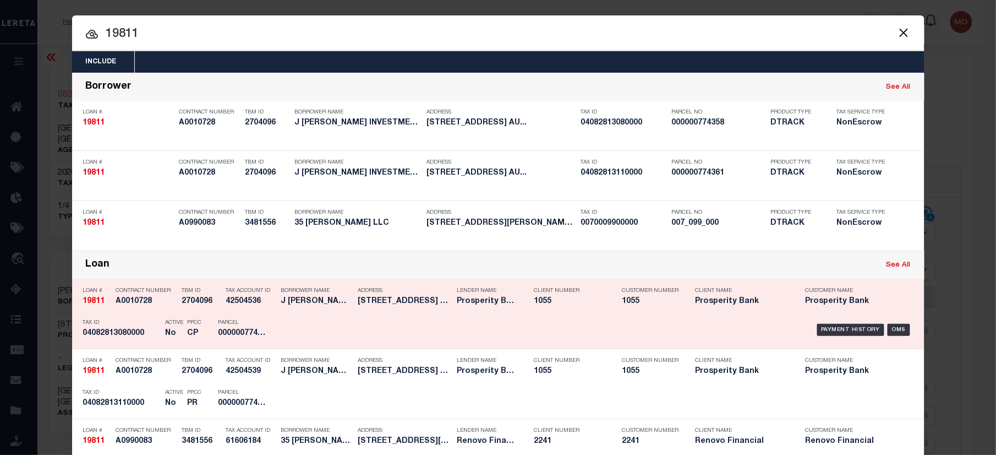
click at [129, 335] on h5 "04082813080000" at bounding box center [121, 333] width 77 height 9
